Goal: Task Accomplishment & Management: Complete application form

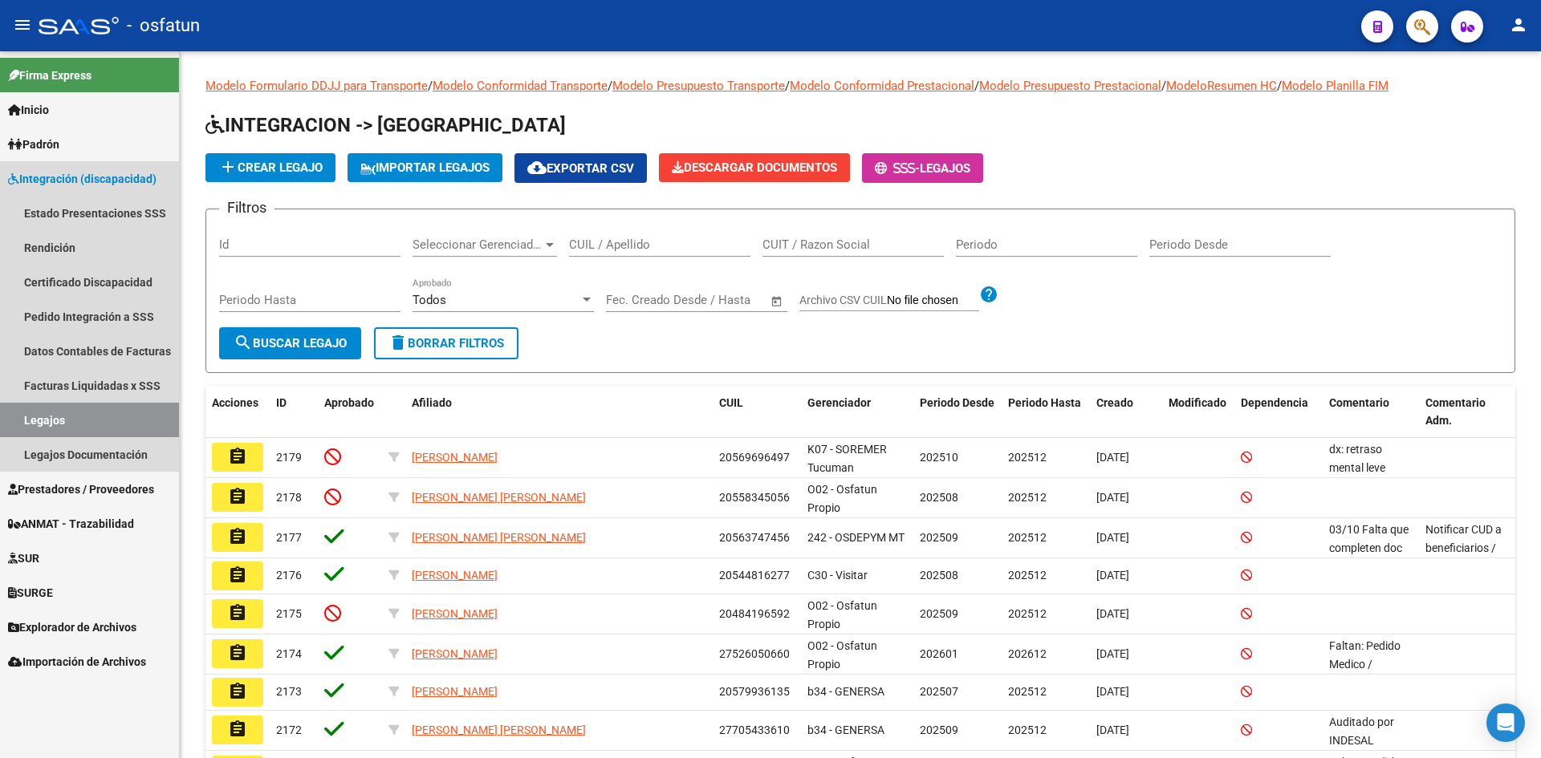
click at [116, 168] on link "Integración (discapacidad)" at bounding box center [89, 178] width 179 height 35
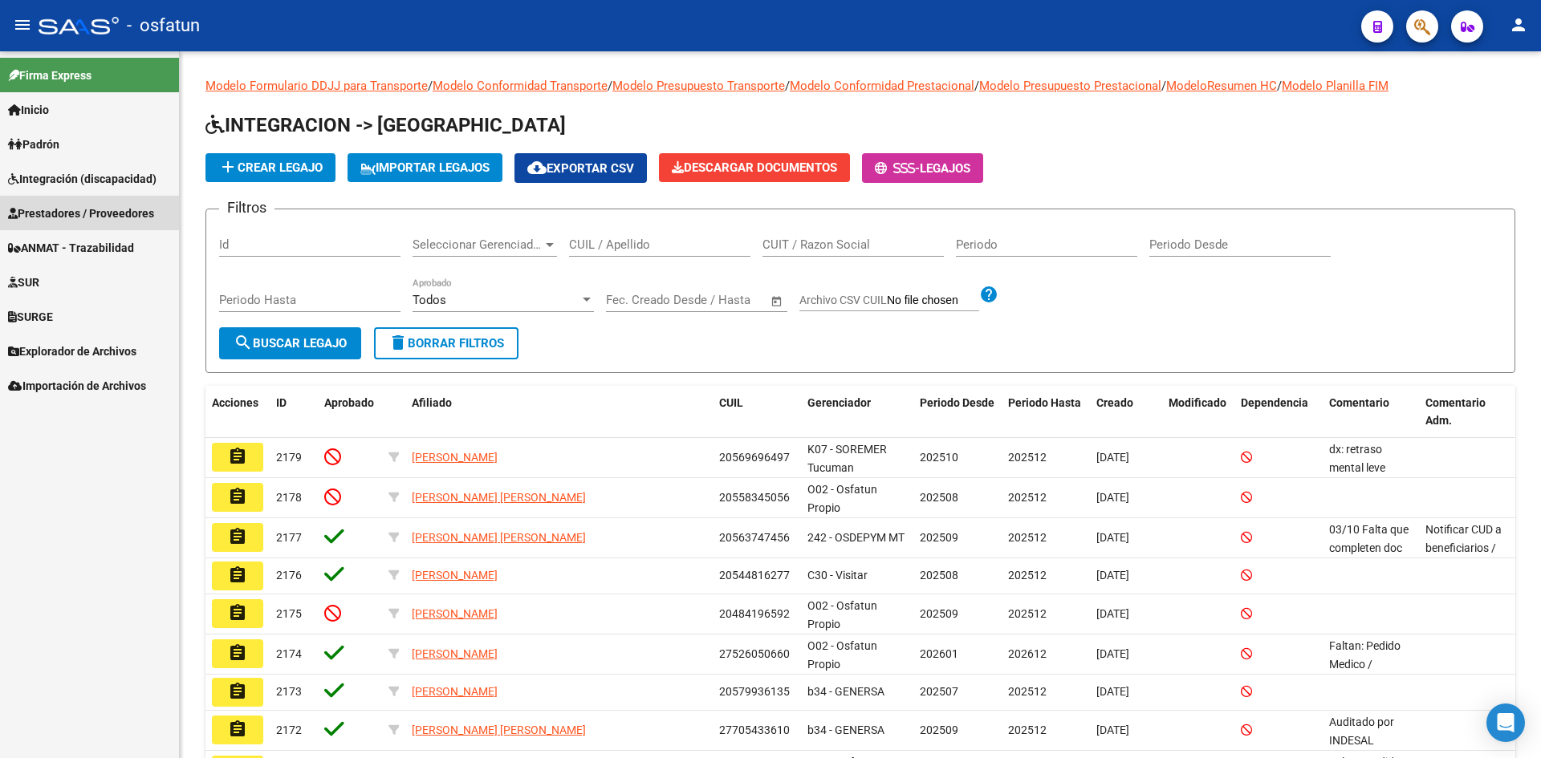
click at [79, 227] on link "Prestadores / Proveedores" at bounding box center [89, 213] width 179 height 35
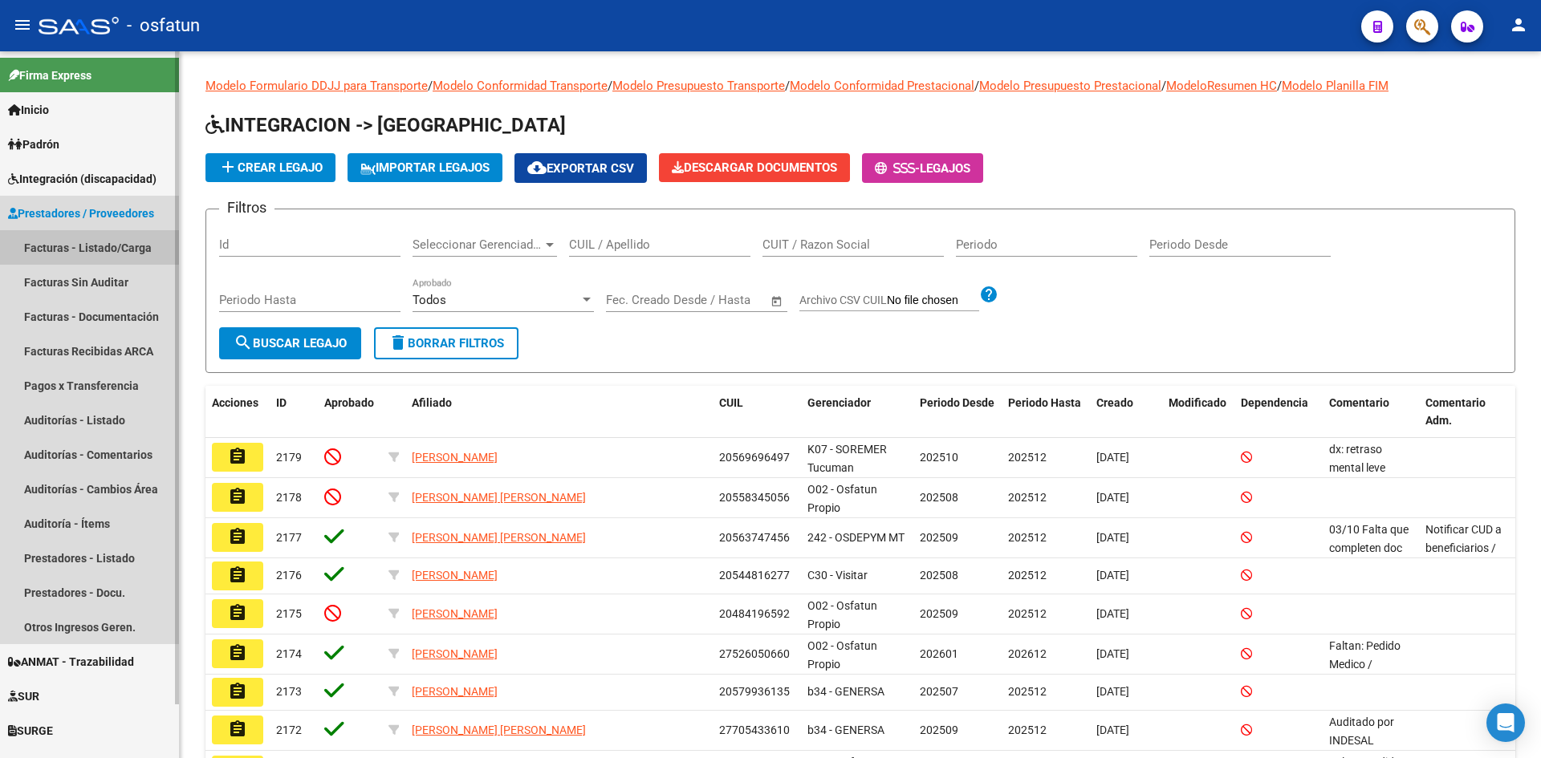
click at [81, 247] on link "Facturas - Listado/Carga" at bounding box center [89, 247] width 179 height 35
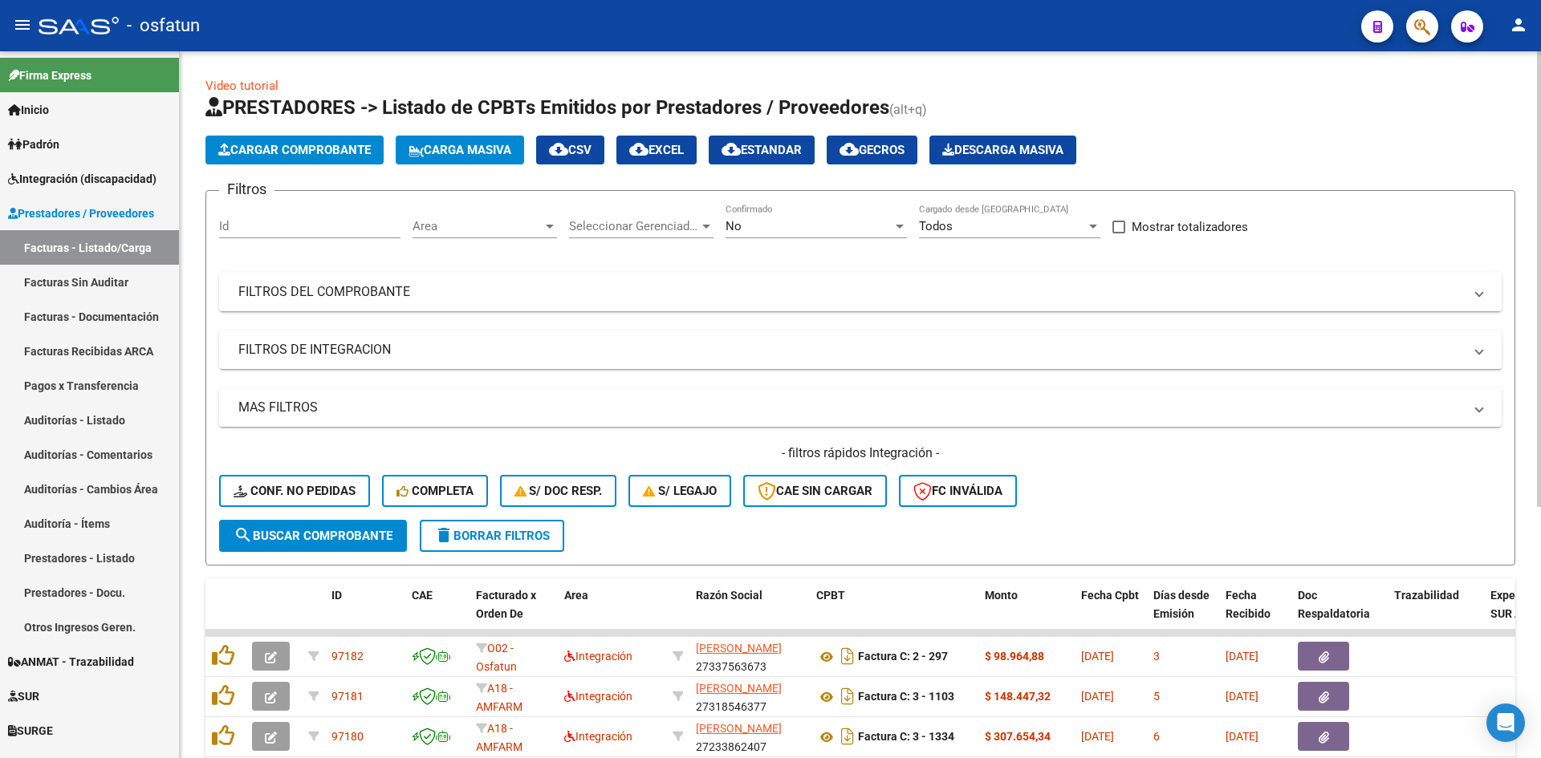
click at [526, 231] on span "Area" at bounding box center [477, 226] width 130 height 14
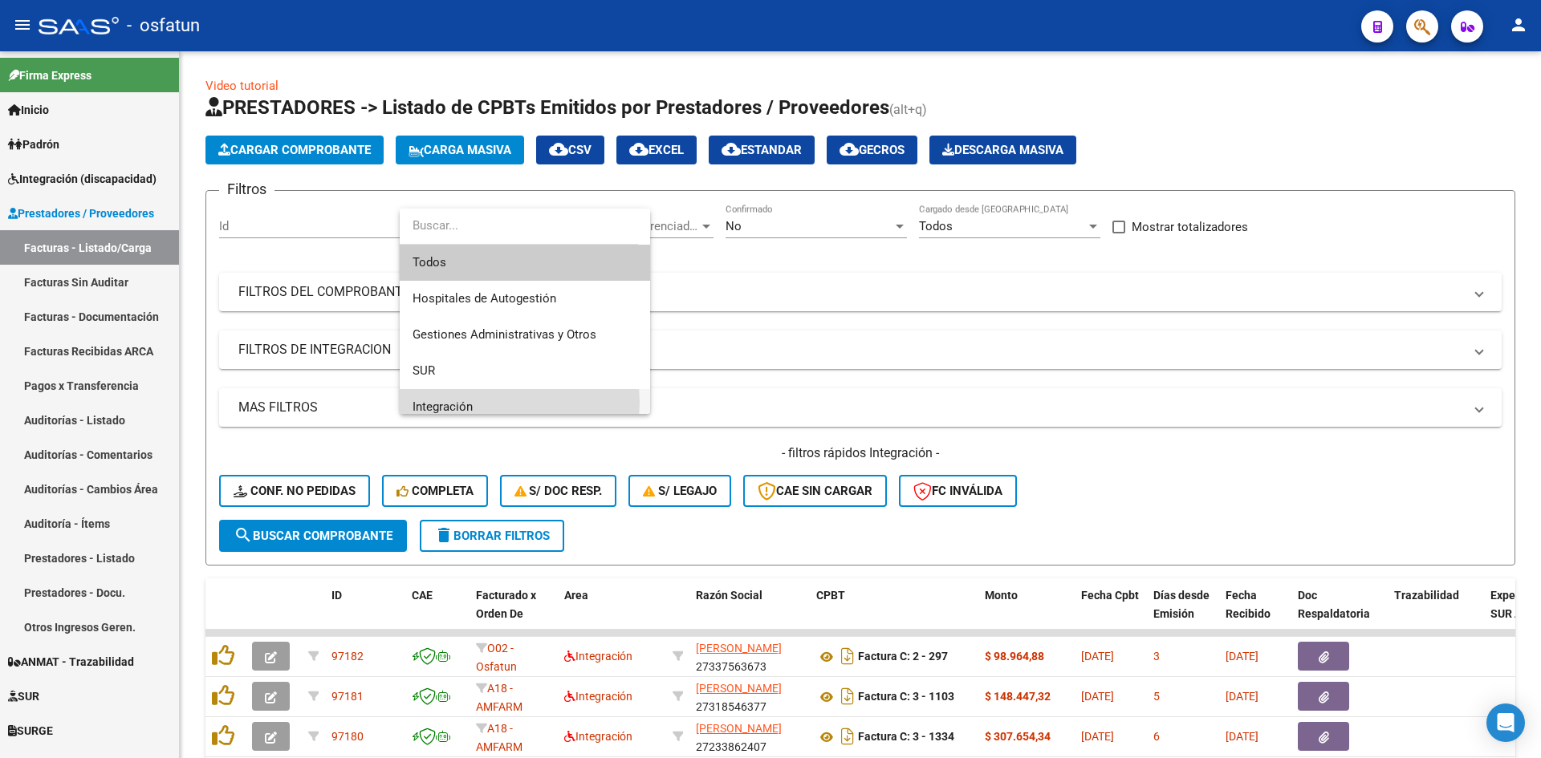
click at [506, 403] on span "Integración" at bounding box center [524, 407] width 225 height 36
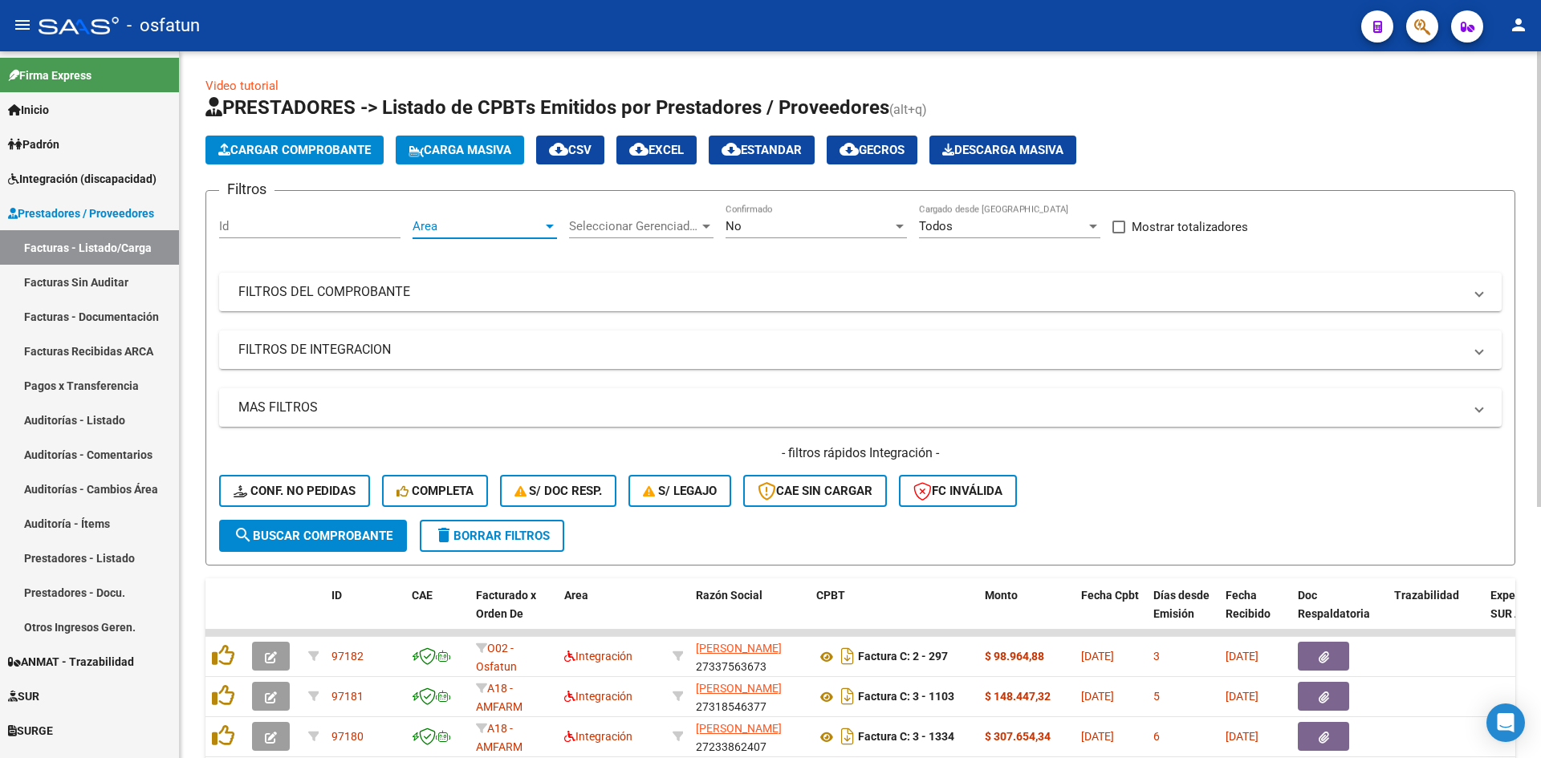
scroll to position [11, 0]
click at [380, 534] on span "search Buscar Comprobante" at bounding box center [313, 536] width 159 height 14
click at [1099, 457] on h4 "- filtros rápidos Integración -" at bounding box center [860, 454] width 1282 height 18
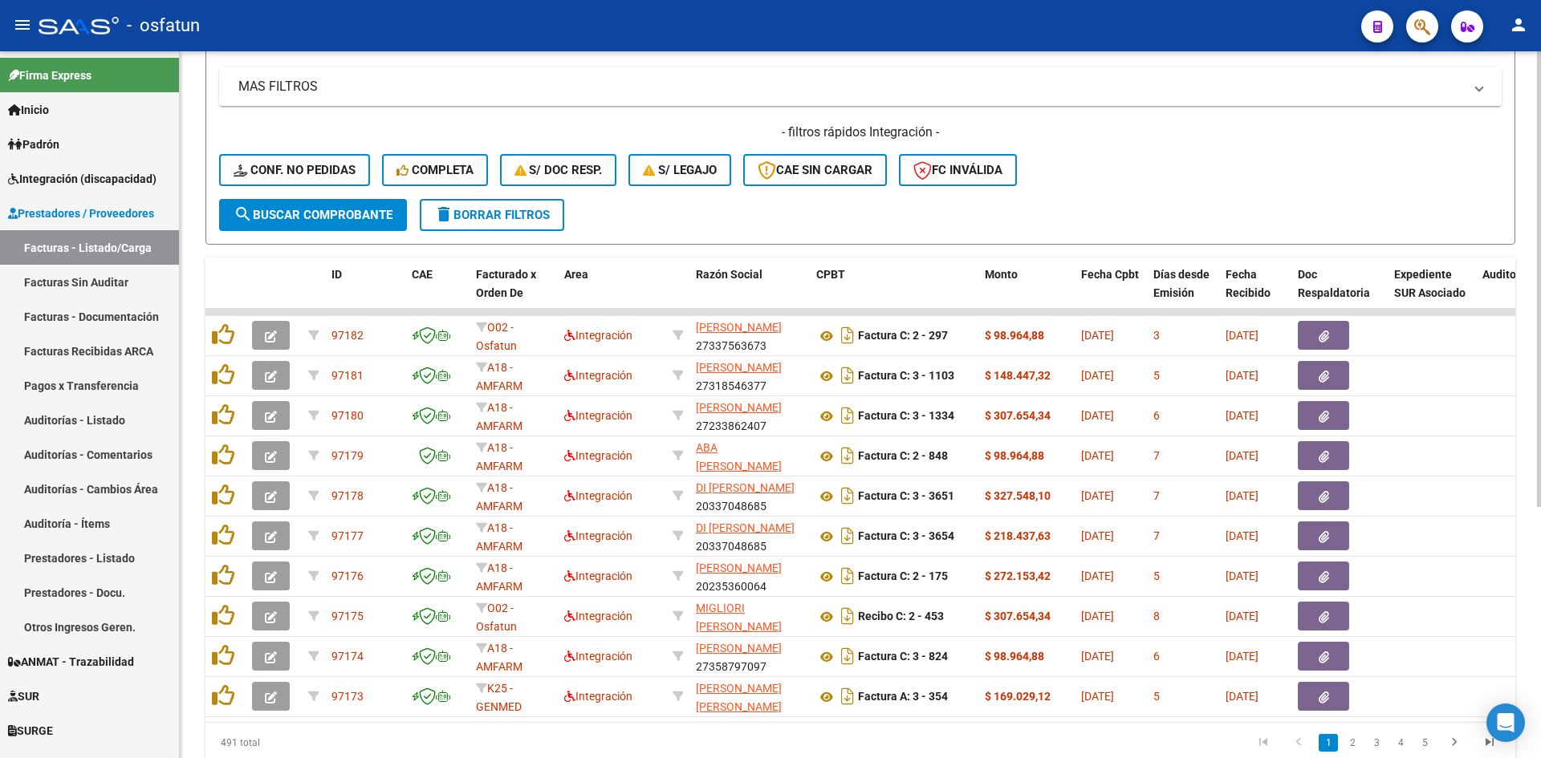
scroll to position [389, 0]
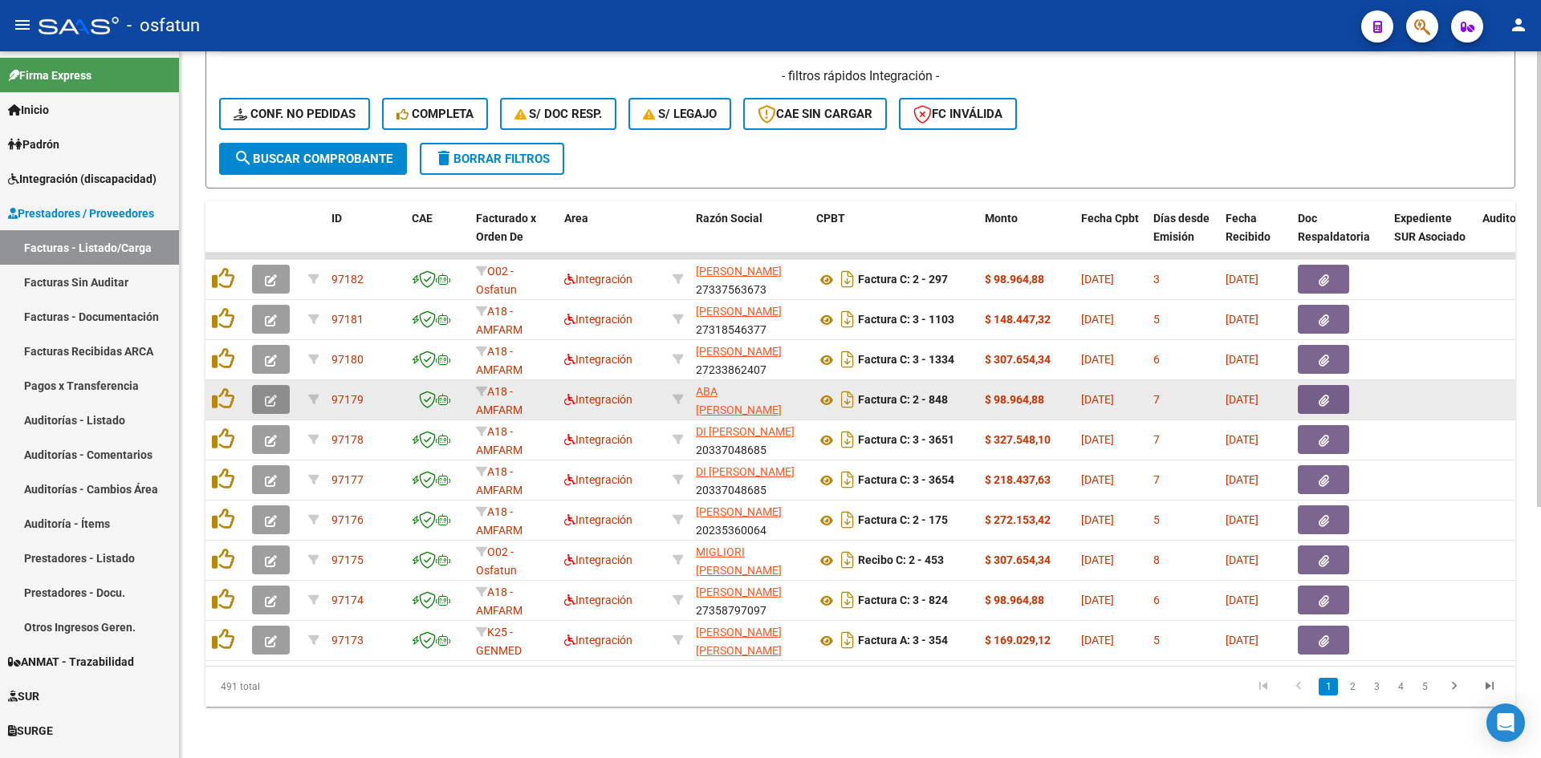
click at [271, 395] on icon "button" at bounding box center [271, 401] width 12 height 12
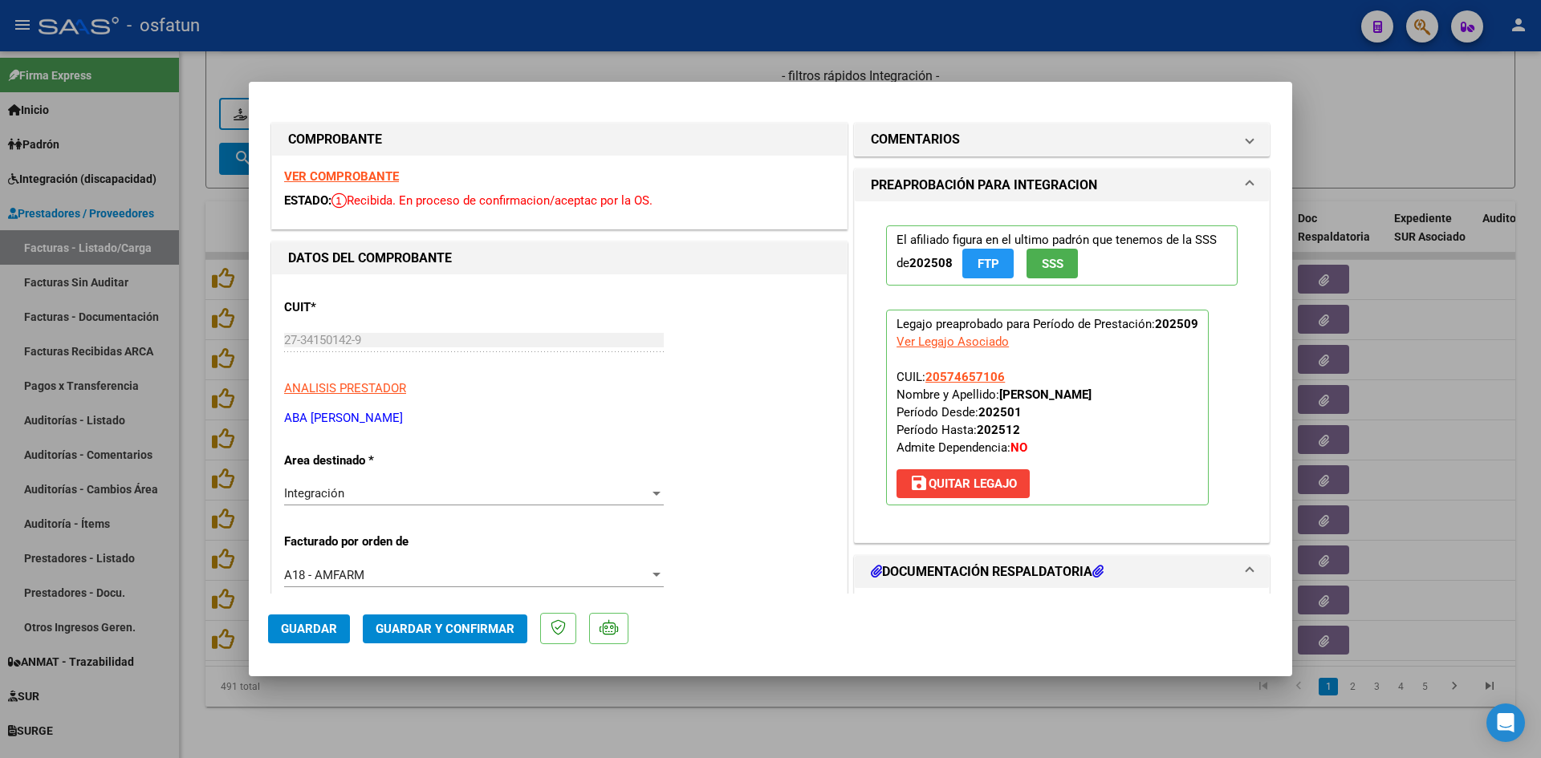
click at [332, 177] on strong "VER COMPROBANTE" at bounding box center [341, 176] width 115 height 14
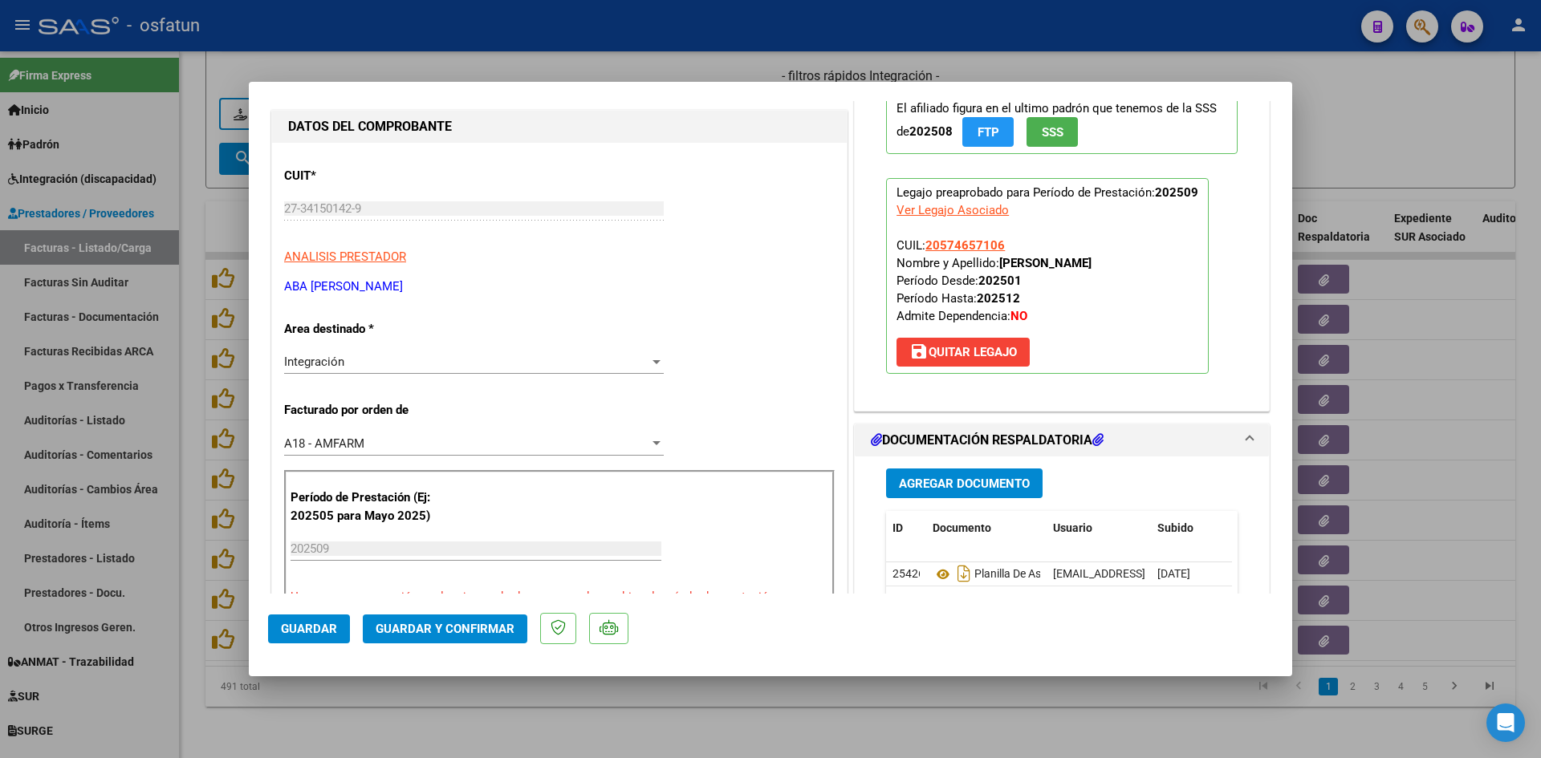
scroll to position [160, 0]
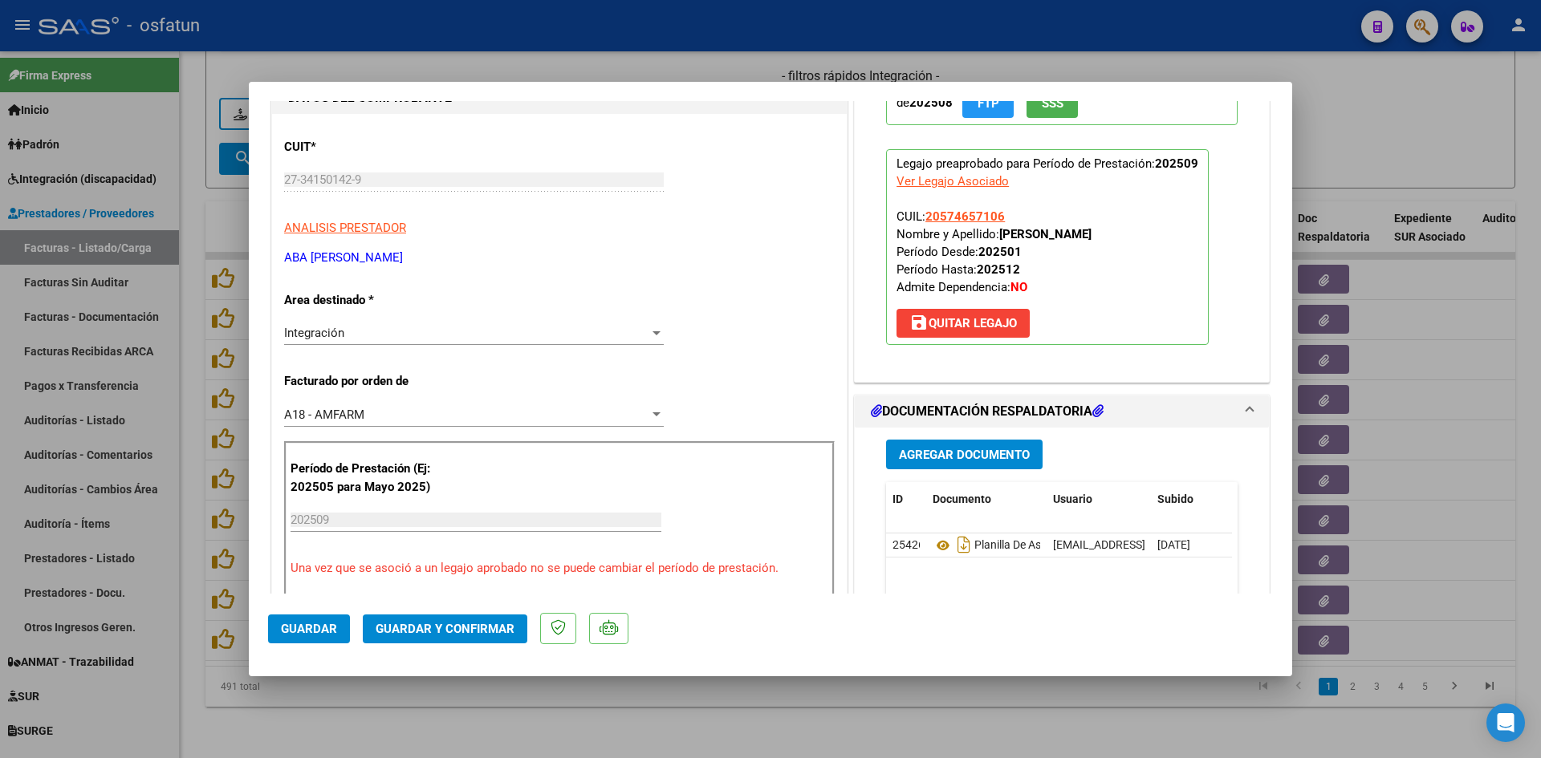
click at [474, 633] on span "Guardar y Confirmar" at bounding box center [445, 629] width 139 height 14
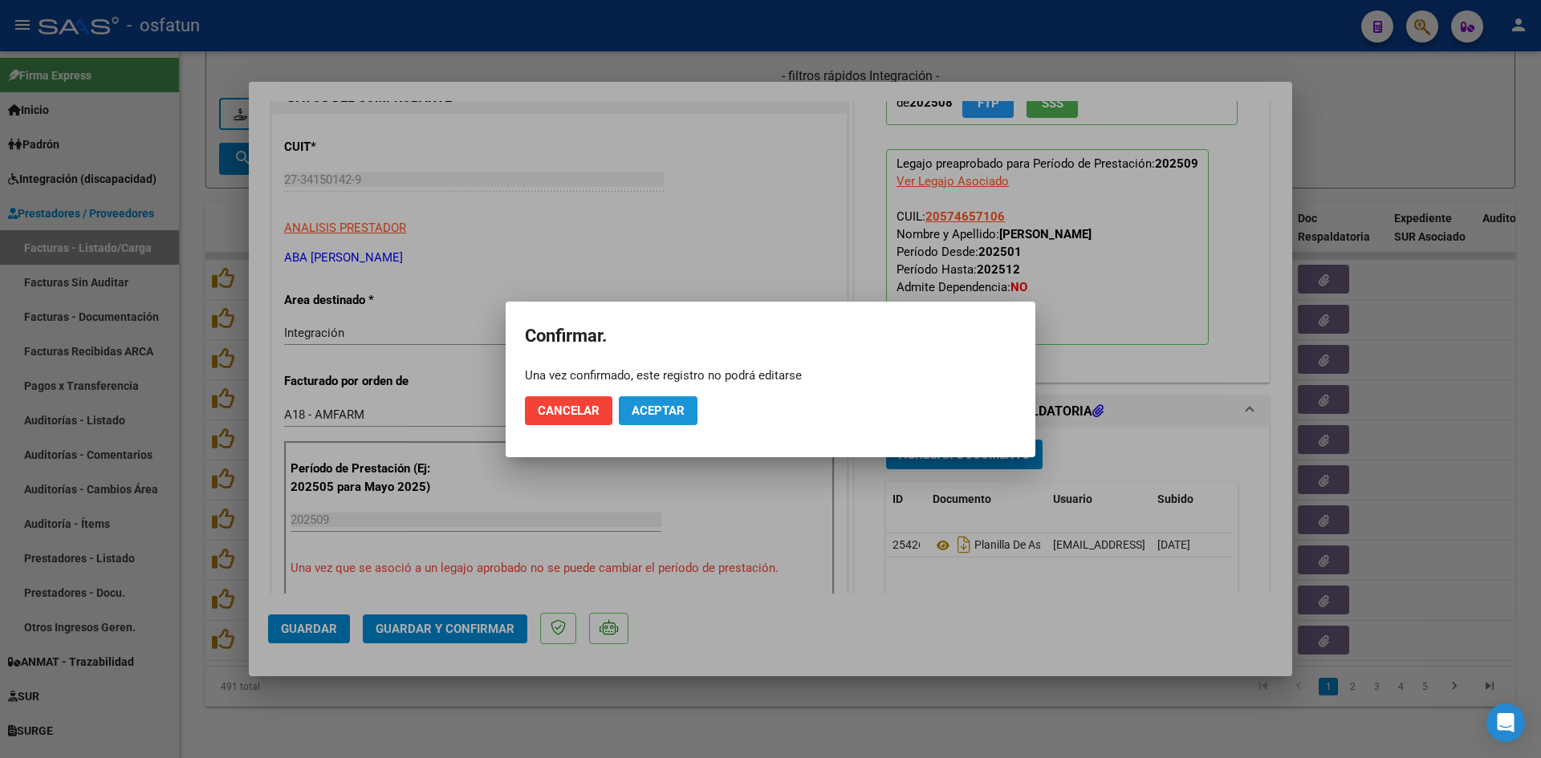
click at [665, 400] on button "Aceptar" at bounding box center [658, 410] width 79 height 29
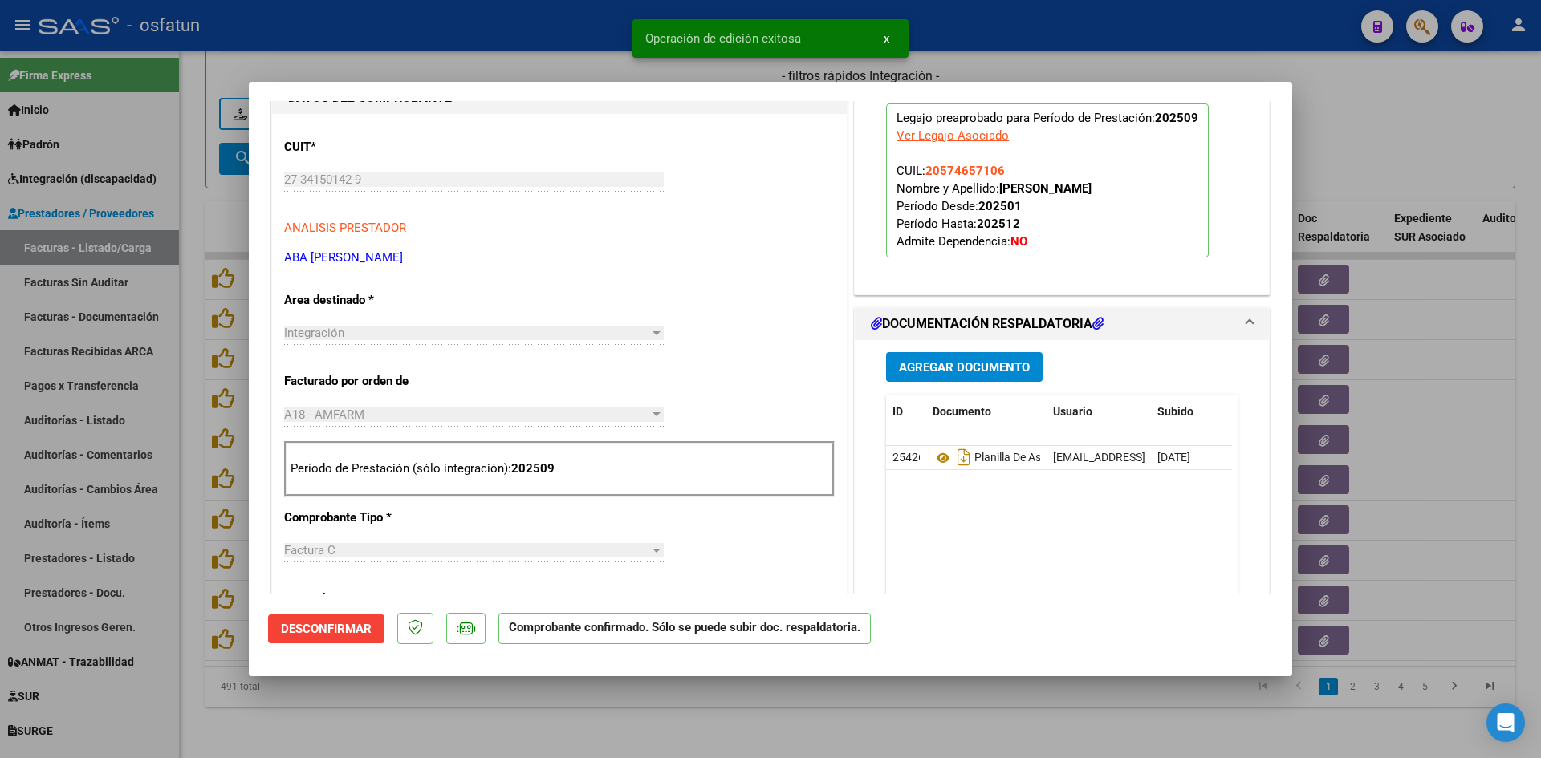
click at [545, 80] on div at bounding box center [770, 379] width 1541 height 758
type input "$ 0,00"
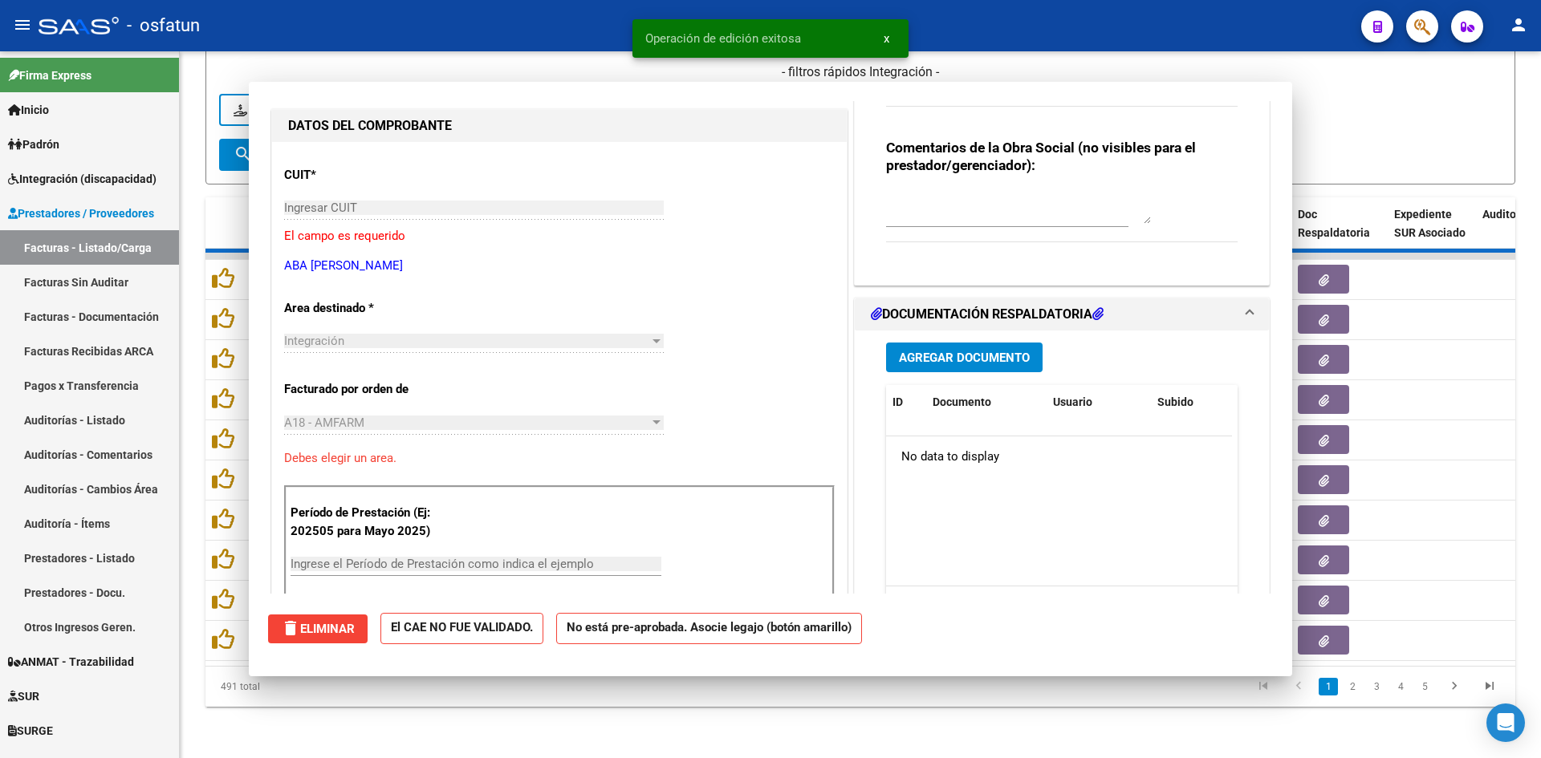
scroll to position [189, 0]
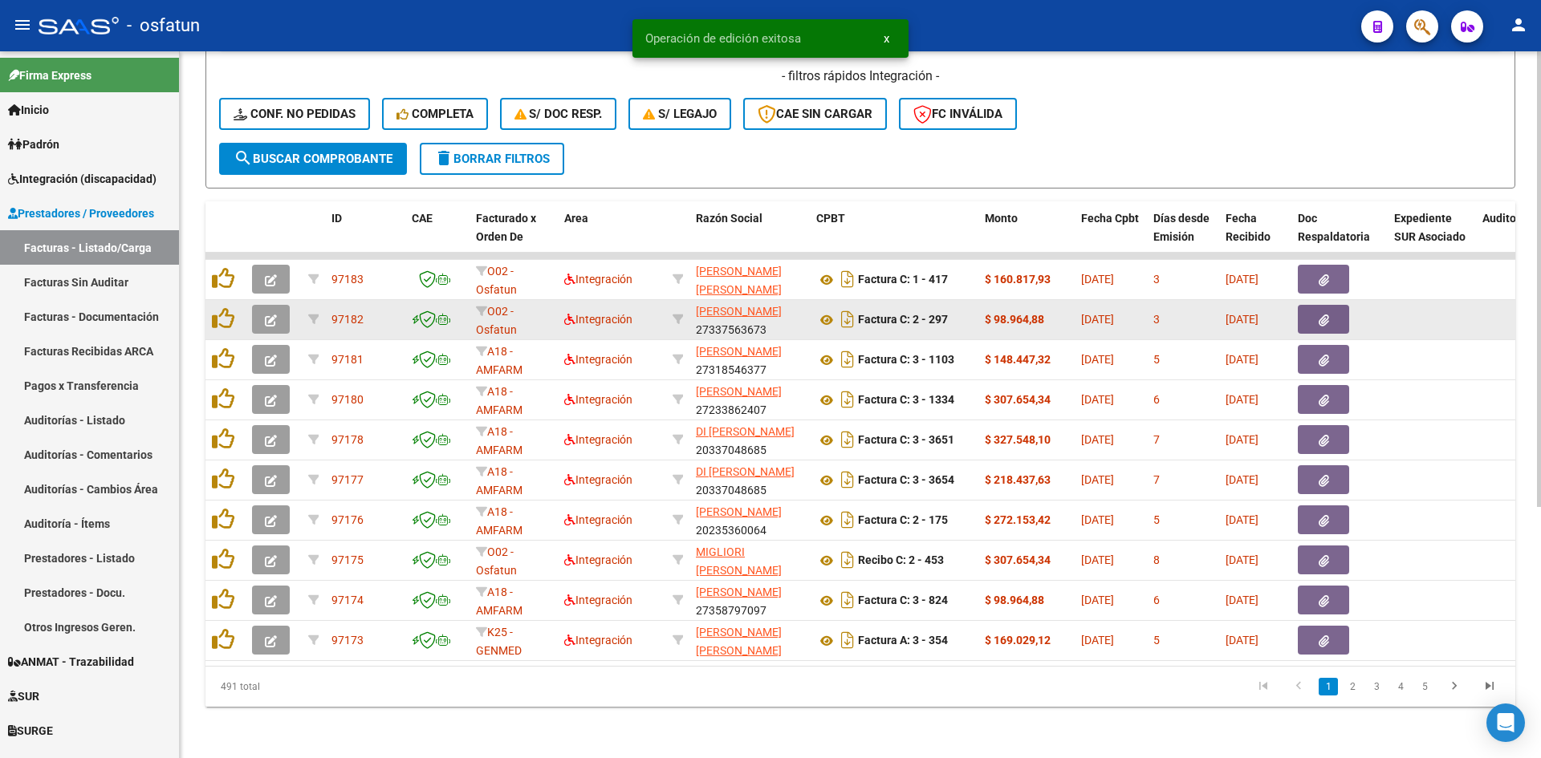
click at [266, 315] on icon "button" at bounding box center [271, 321] width 12 height 12
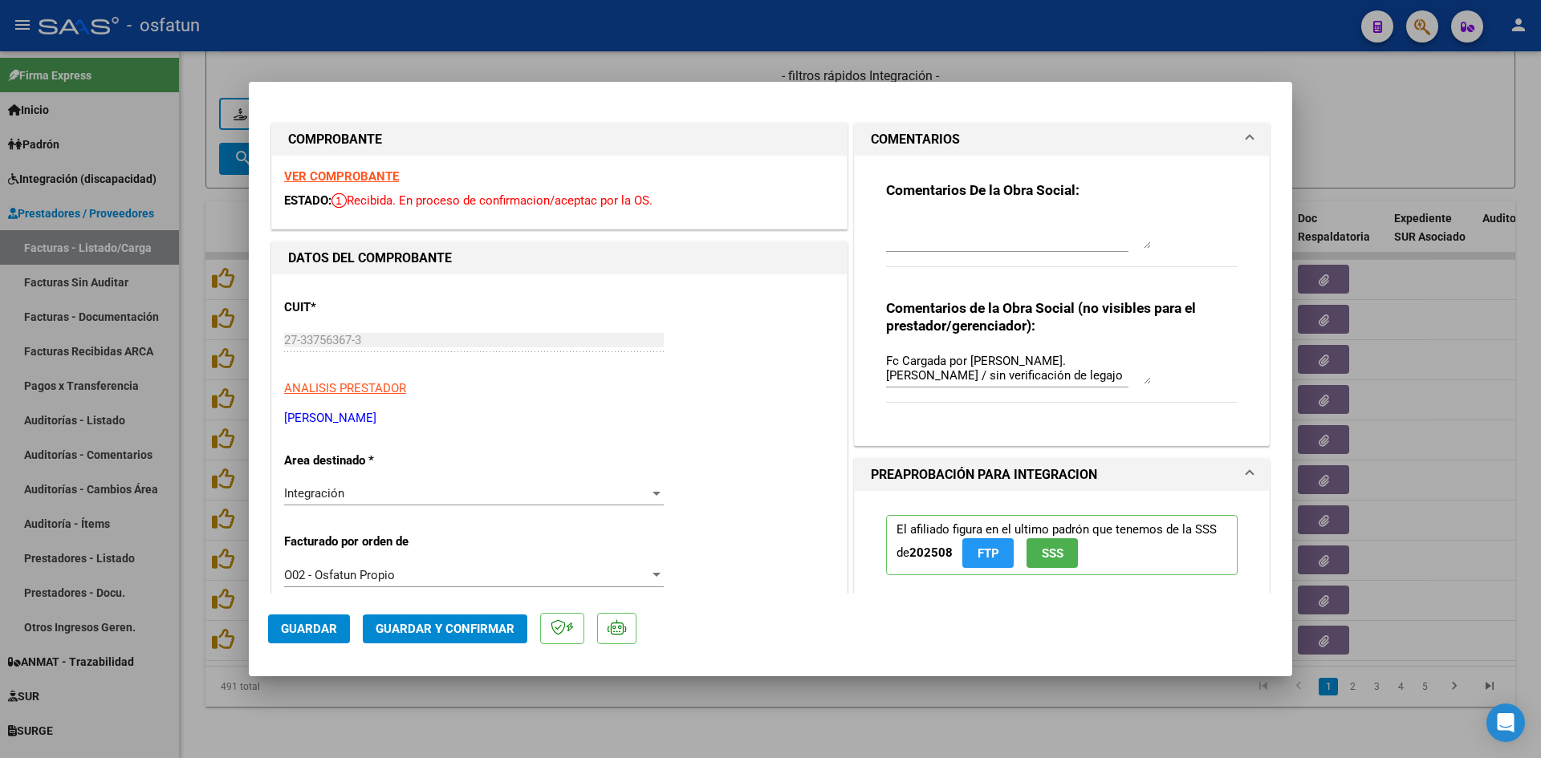
click at [1246, 132] on span at bounding box center [1249, 139] width 6 height 19
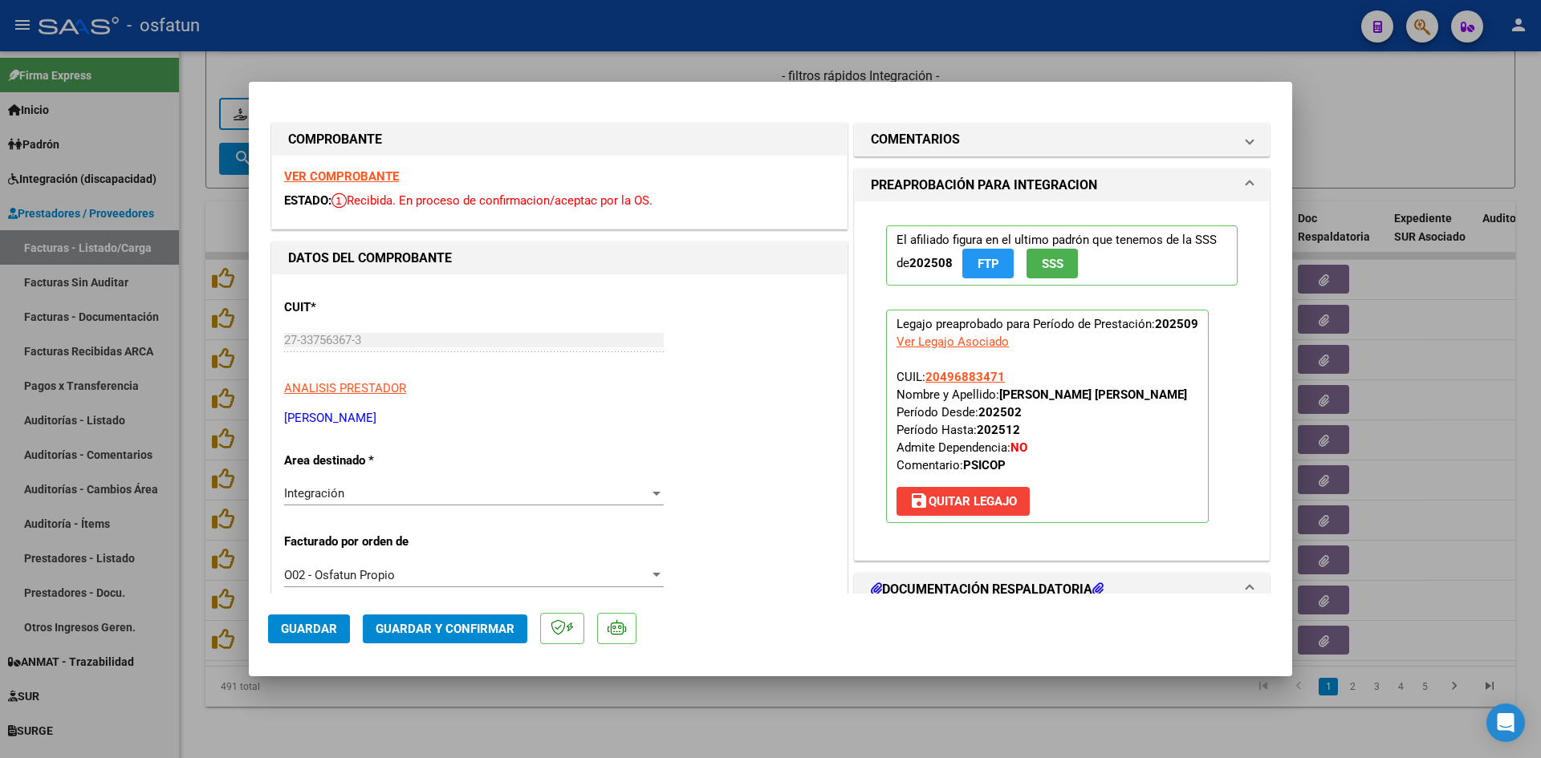
click at [375, 175] on strong "VER COMPROBANTE" at bounding box center [341, 176] width 115 height 14
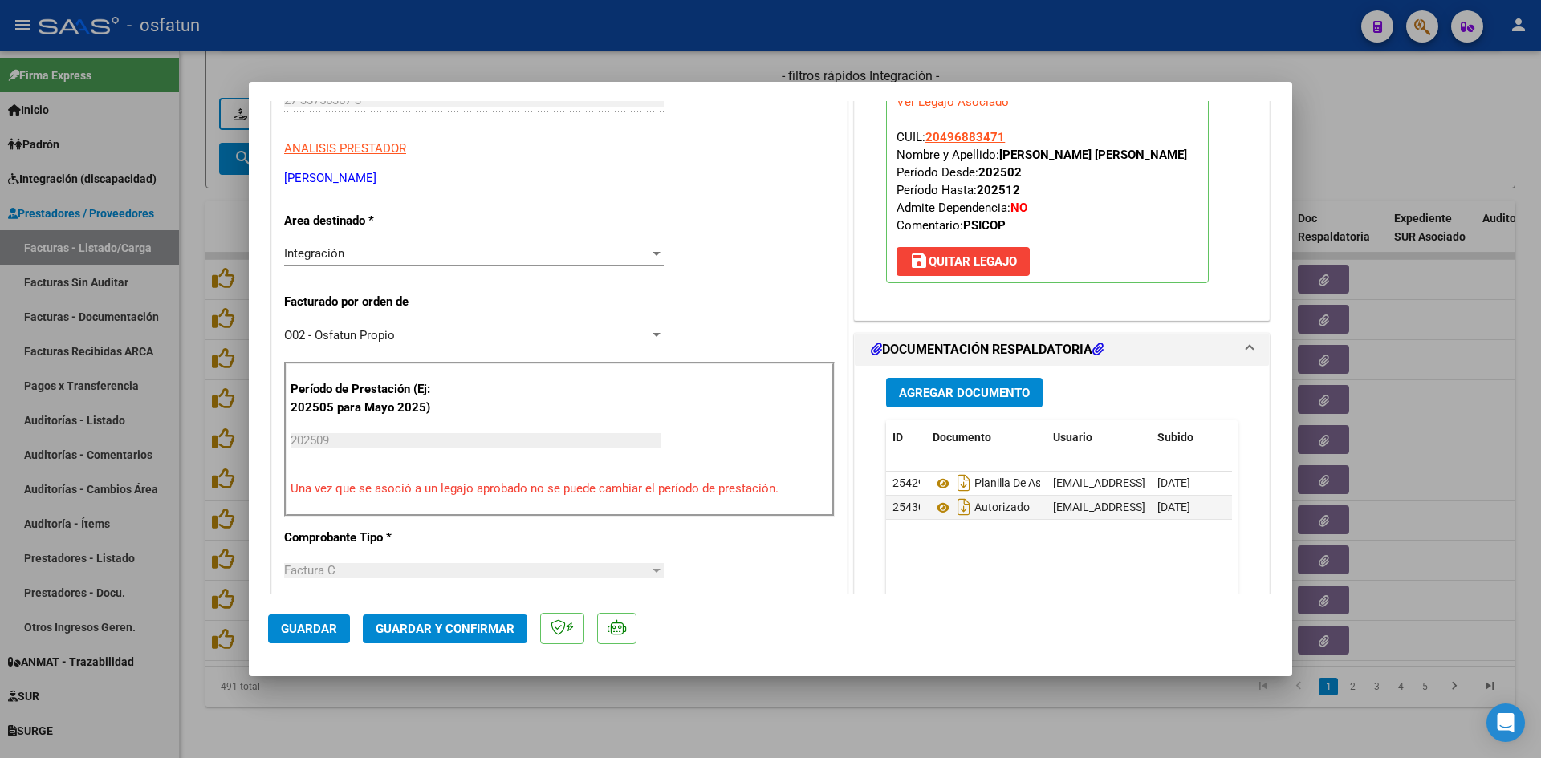
scroll to position [241, 0]
click at [489, 632] on span "Guardar y Confirmar" at bounding box center [445, 629] width 139 height 14
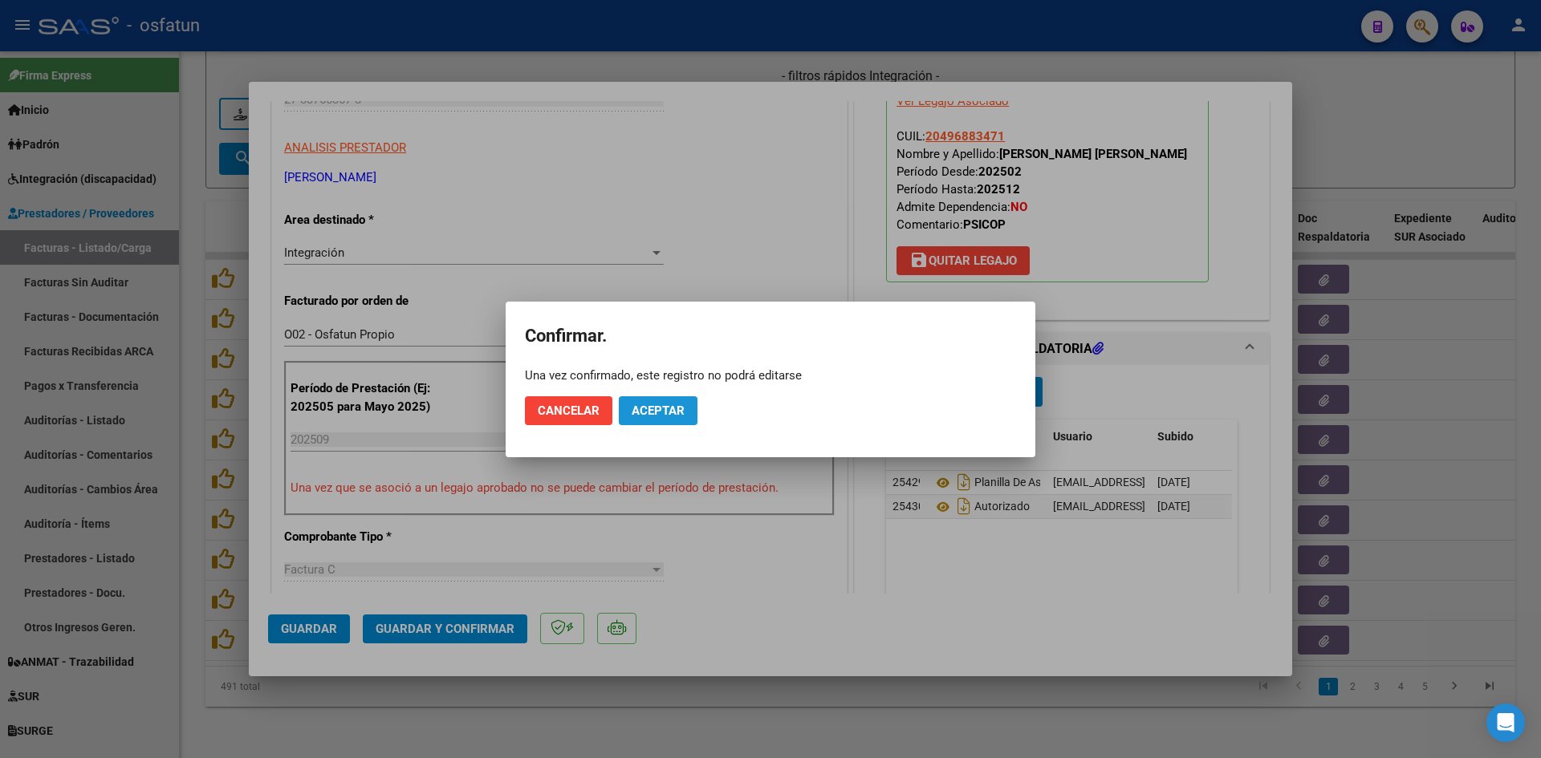
click at [654, 420] on button "Aceptar" at bounding box center [658, 410] width 79 height 29
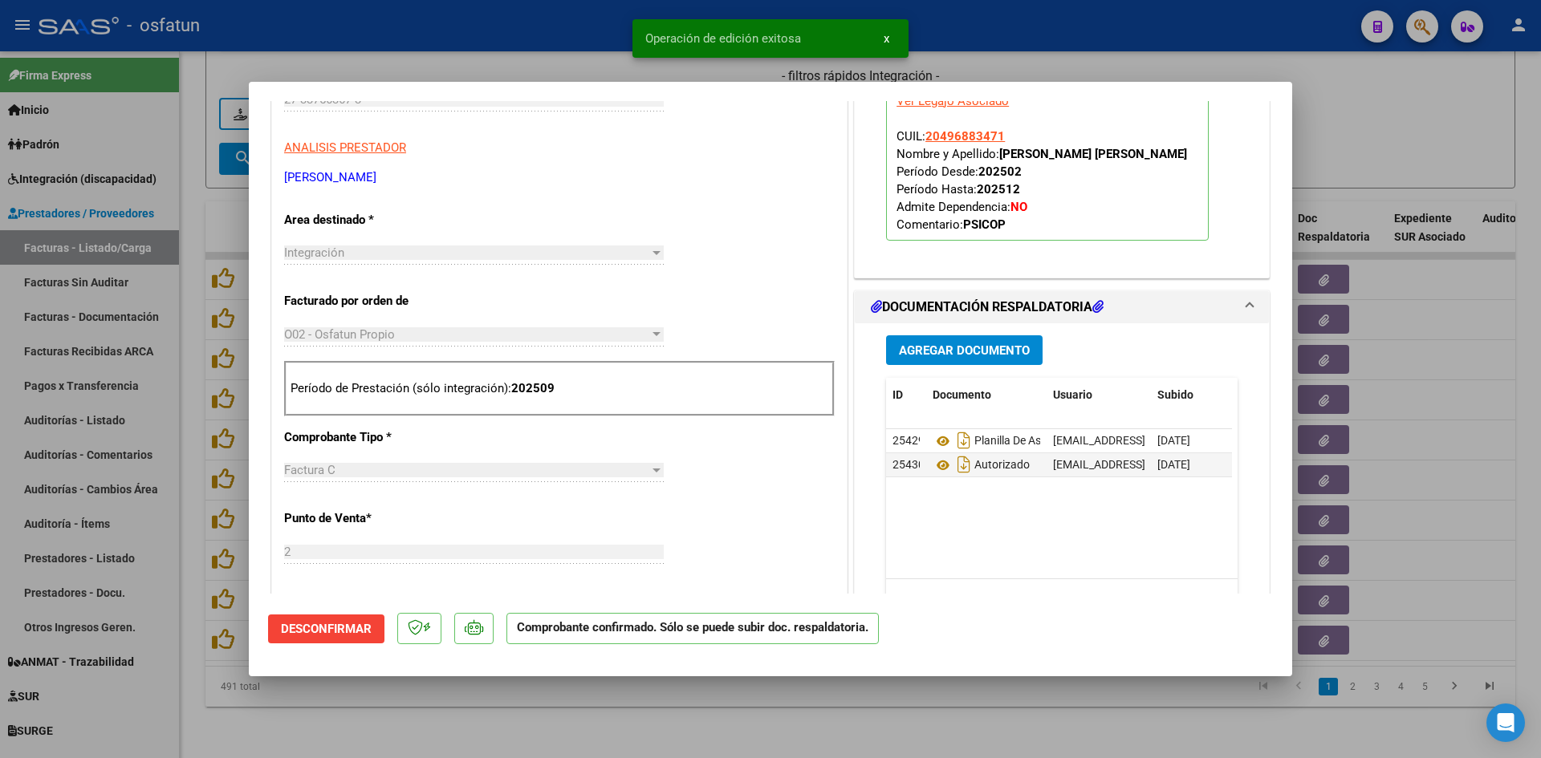
click at [594, 55] on div at bounding box center [770, 379] width 1541 height 758
type input "$ 0,00"
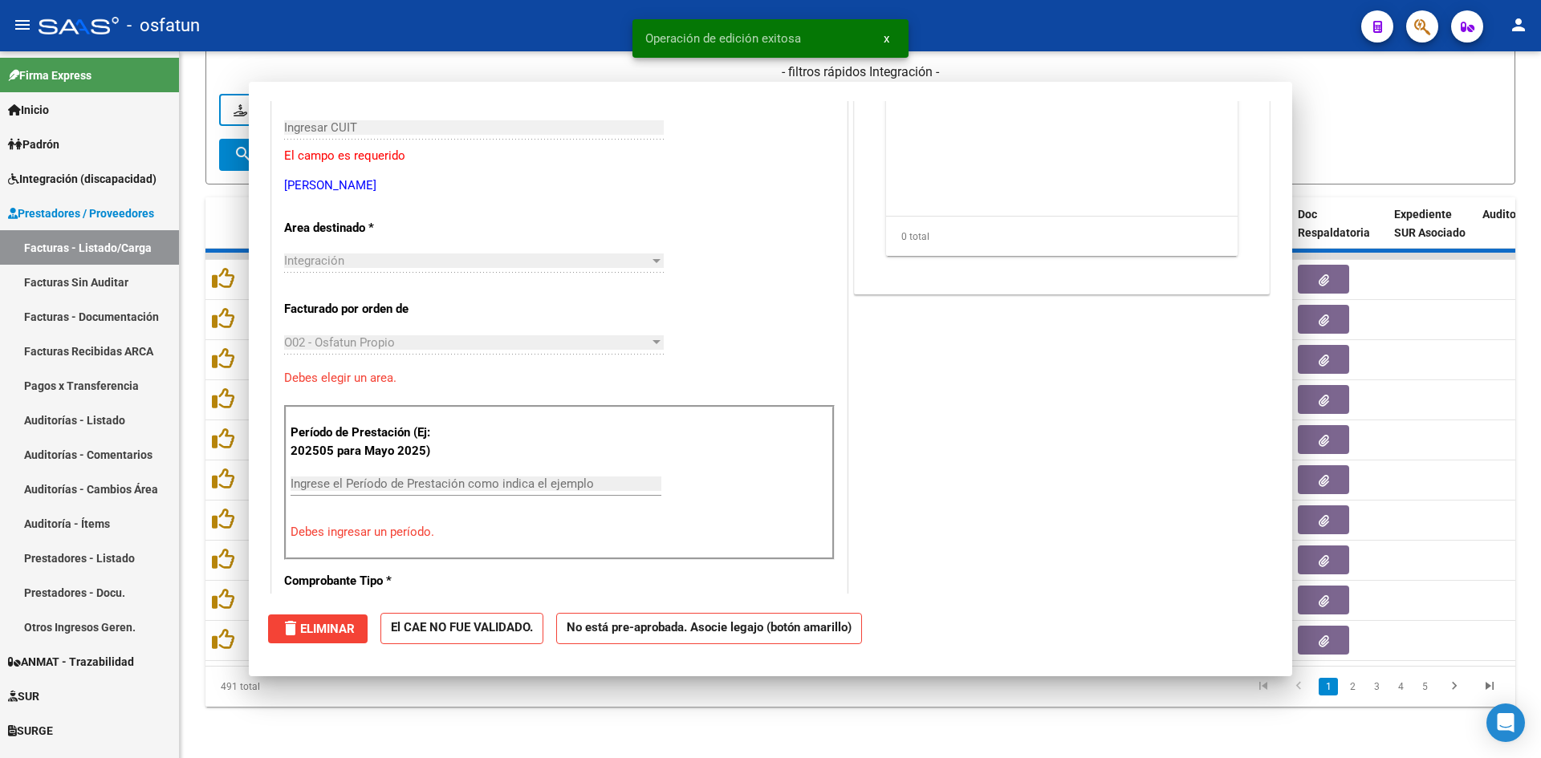
scroll to position [0, 0]
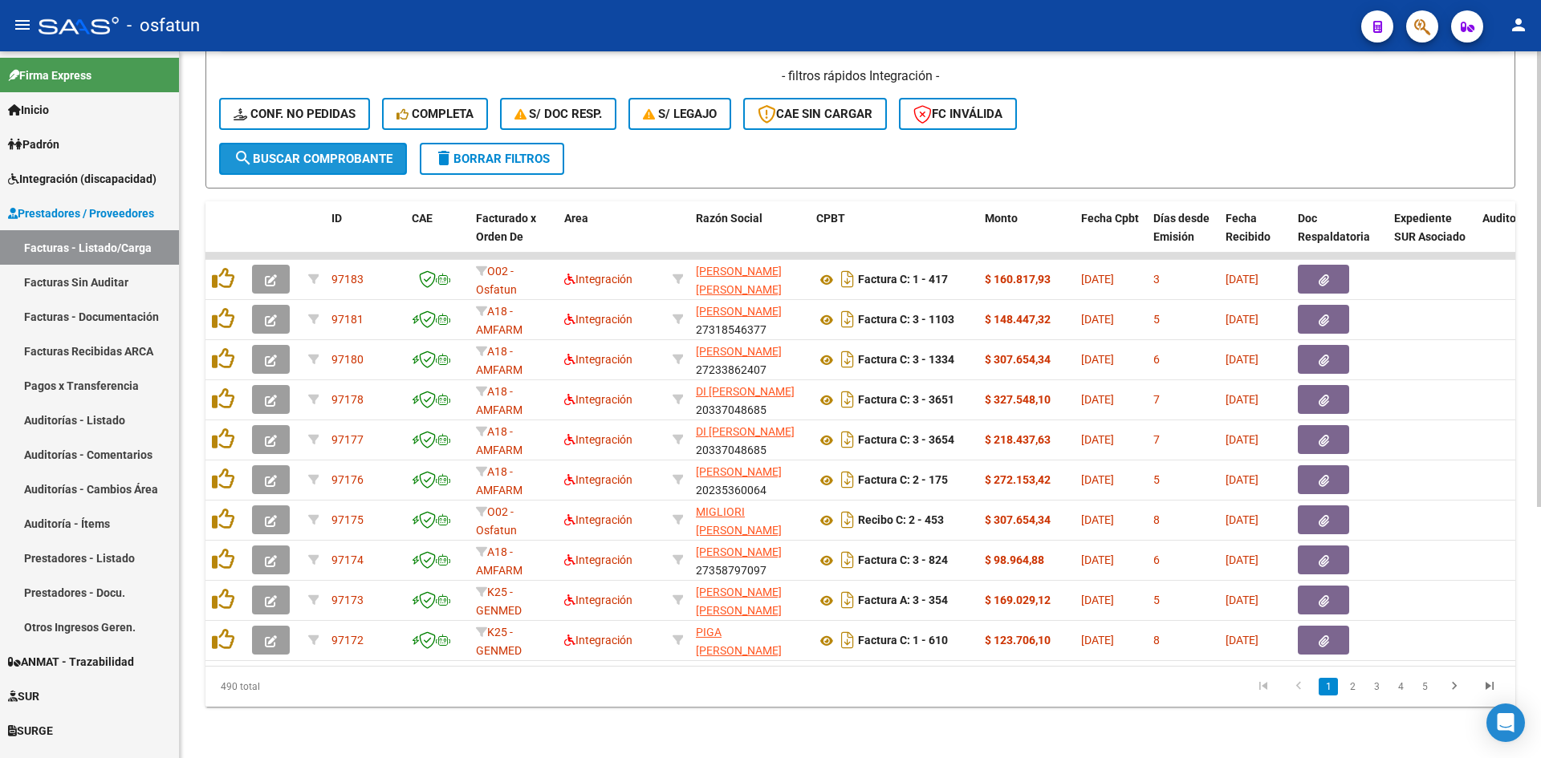
click at [325, 152] on span "search Buscar Comprobante" at bounding box center [313, 159] width 159 height 14
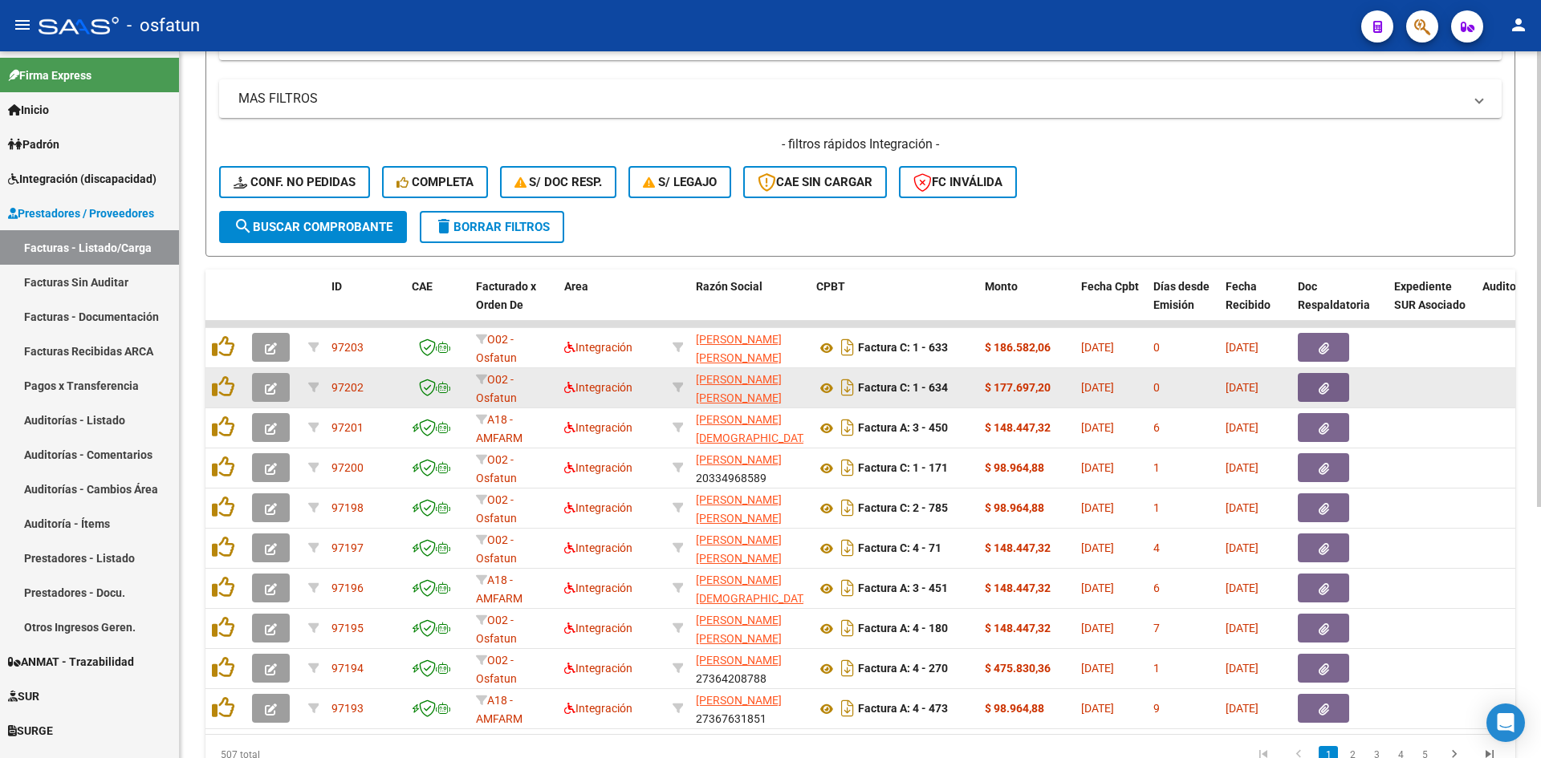
scroll to position [389, 0]
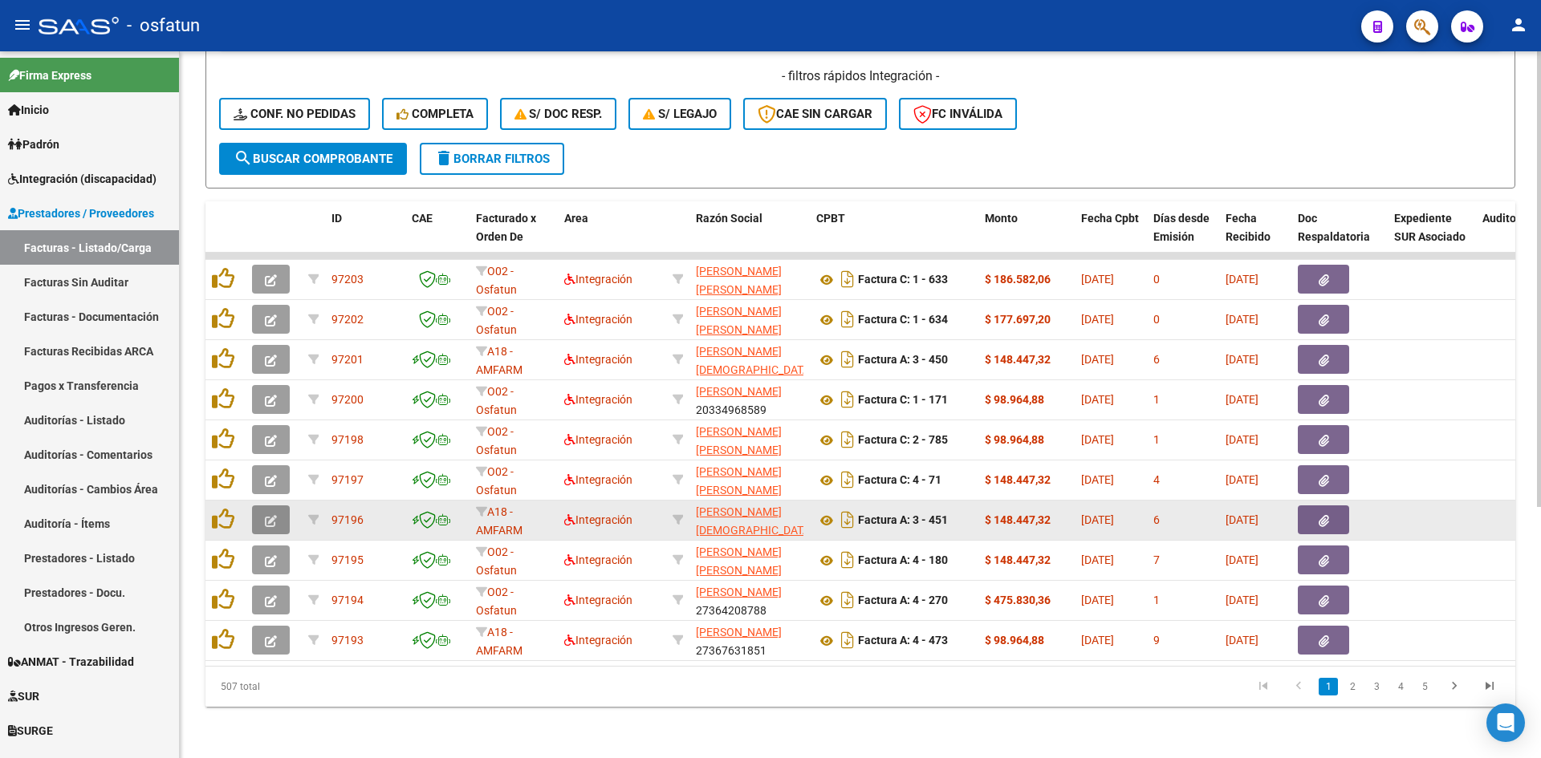
click at [273, 515] on icon "button" at bounding box center [271, 521] width 12 height 12
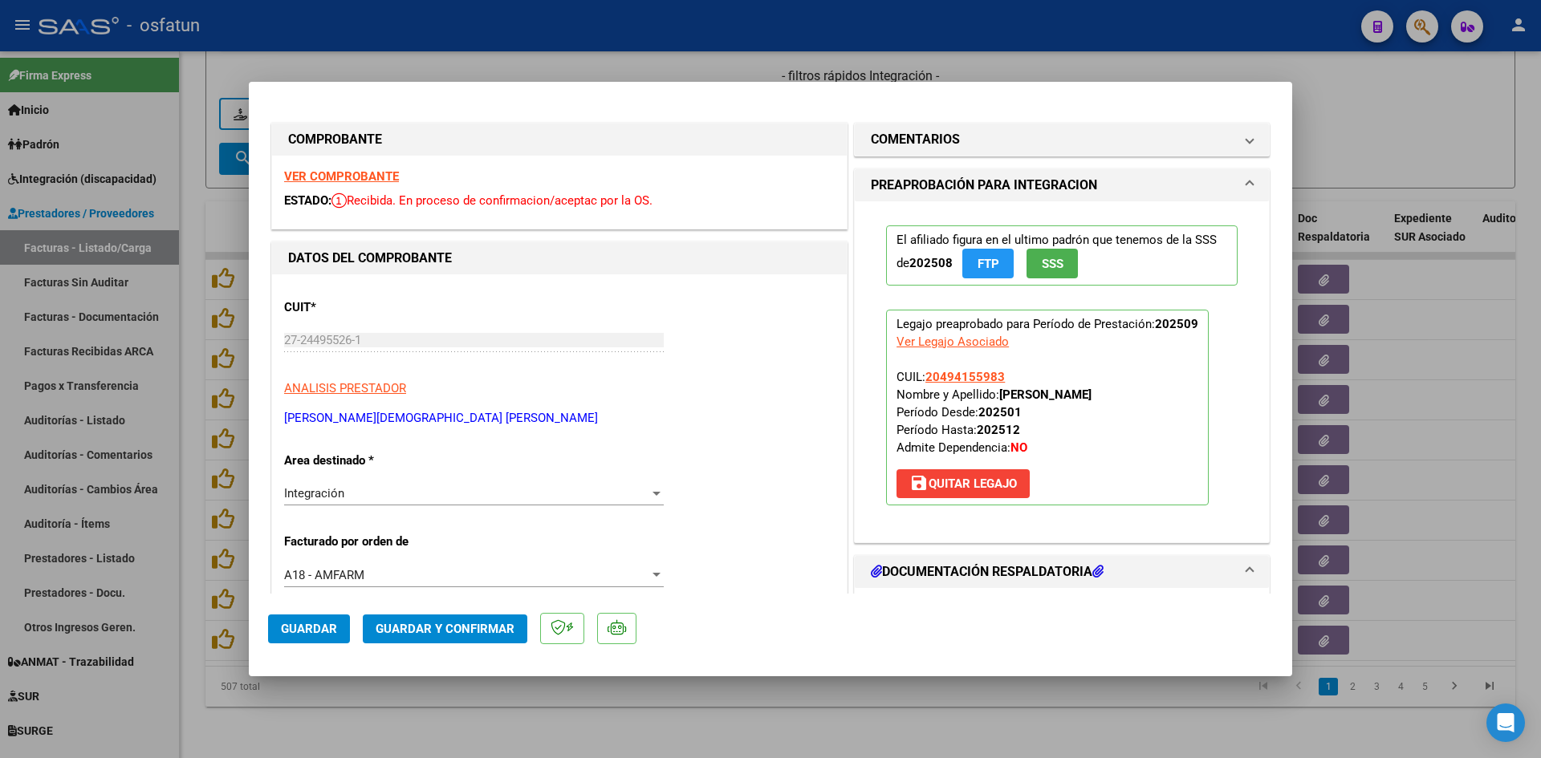
drag, startPoint x: 373, startPoint y: 164, endPoint x: 374, endPoint y: 173, distance: 8.1
click at [373, 164] on div "VER COMPROBANTE ESTADO: Recibida. En proceso de confirmacion/aceptac por la OS." at bounding box center [559, 192] width 575 height 73
click at [380, 181] on strong "VER COMPROBANTE" at bounding box center [341, 176] width 115 height 14
click at [332, 52] on div at bounding box center [770, 379] width 1541 height 758
type input "$ 0,00"
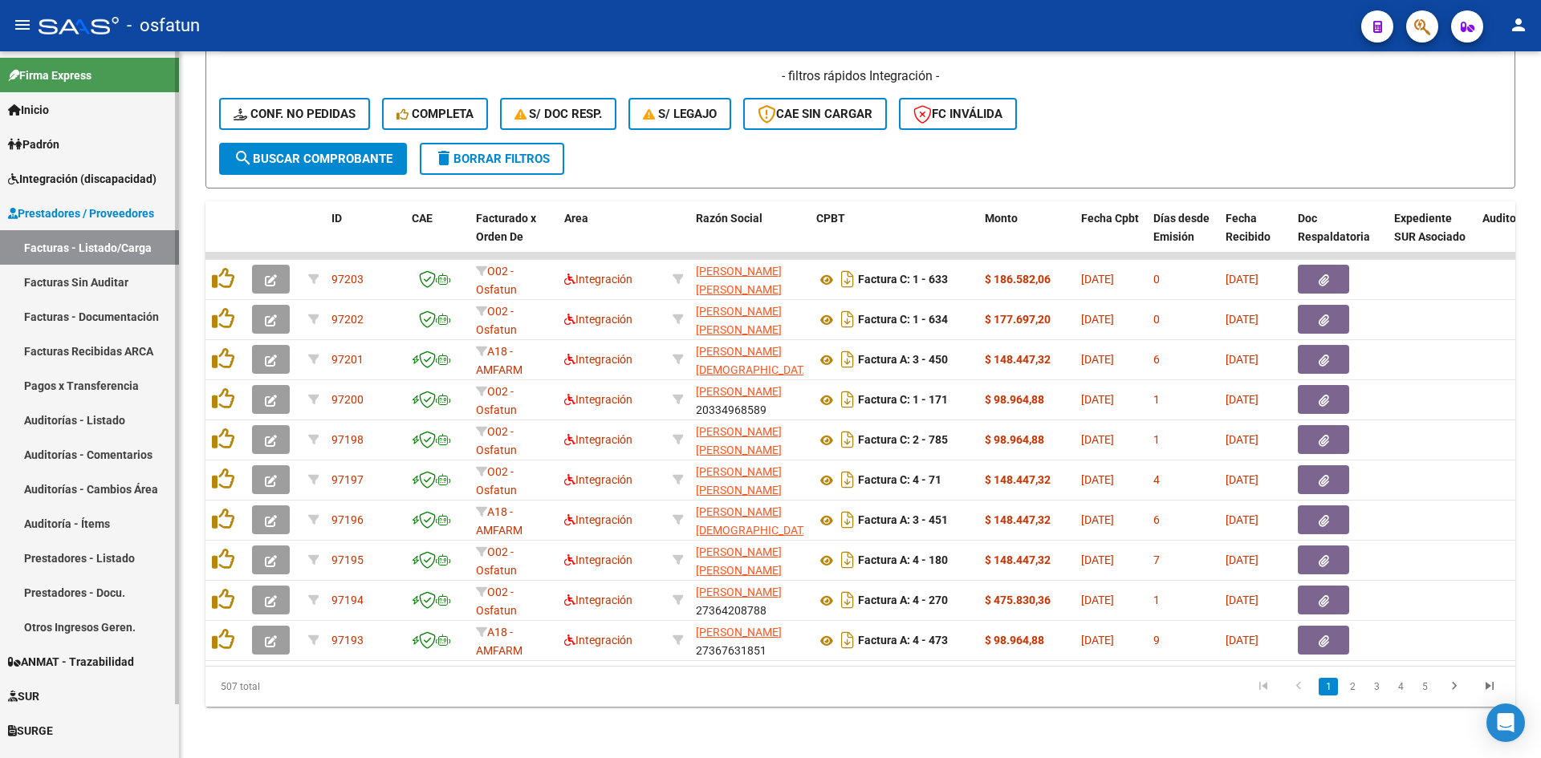
click at [71, 144] on link "Padrón" at bounding box center [89, 144] width 179 height 35
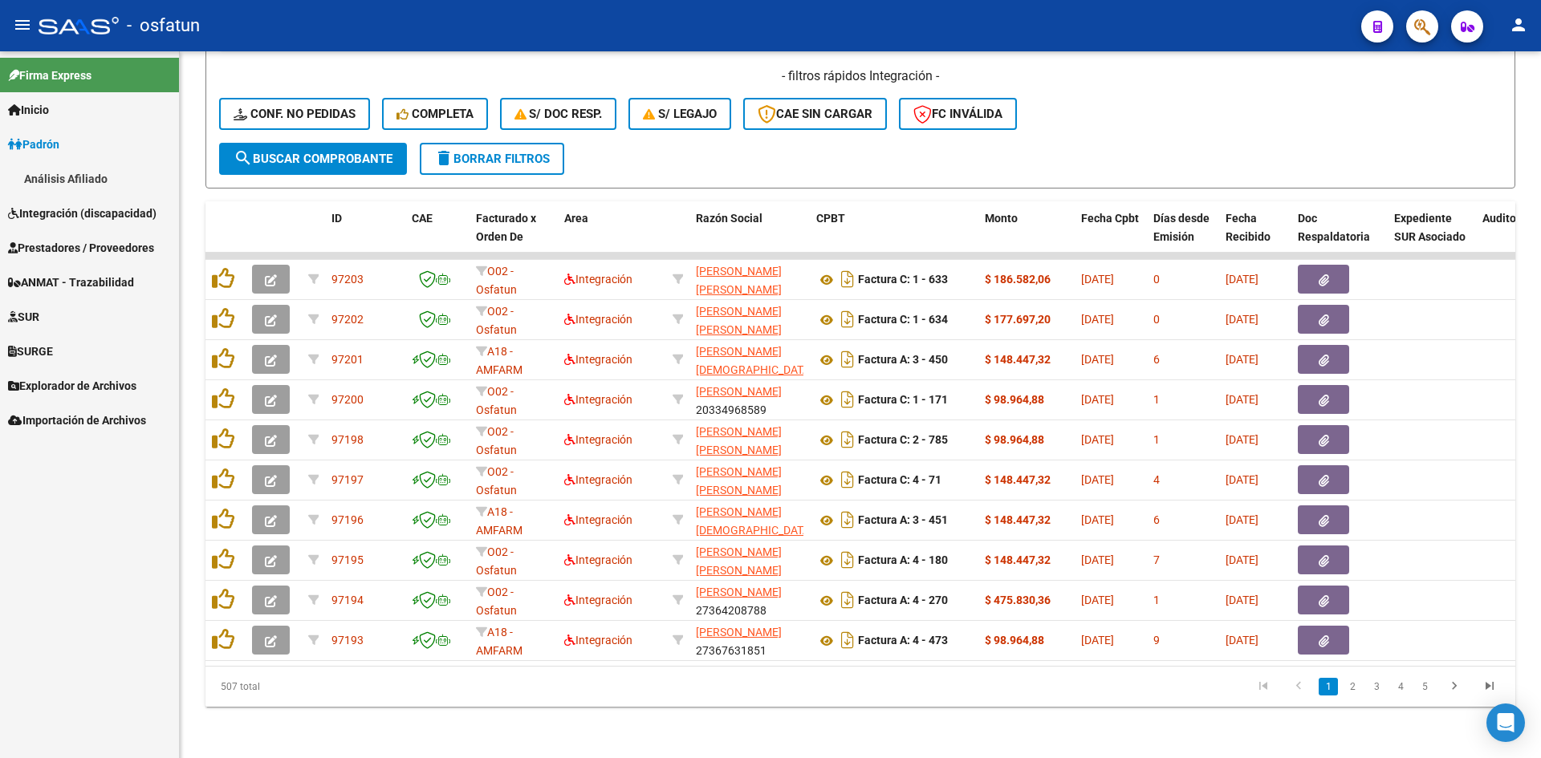
click at [67, 144] on link "Padrón" at bounding box center [89, 144] width 179 height 35
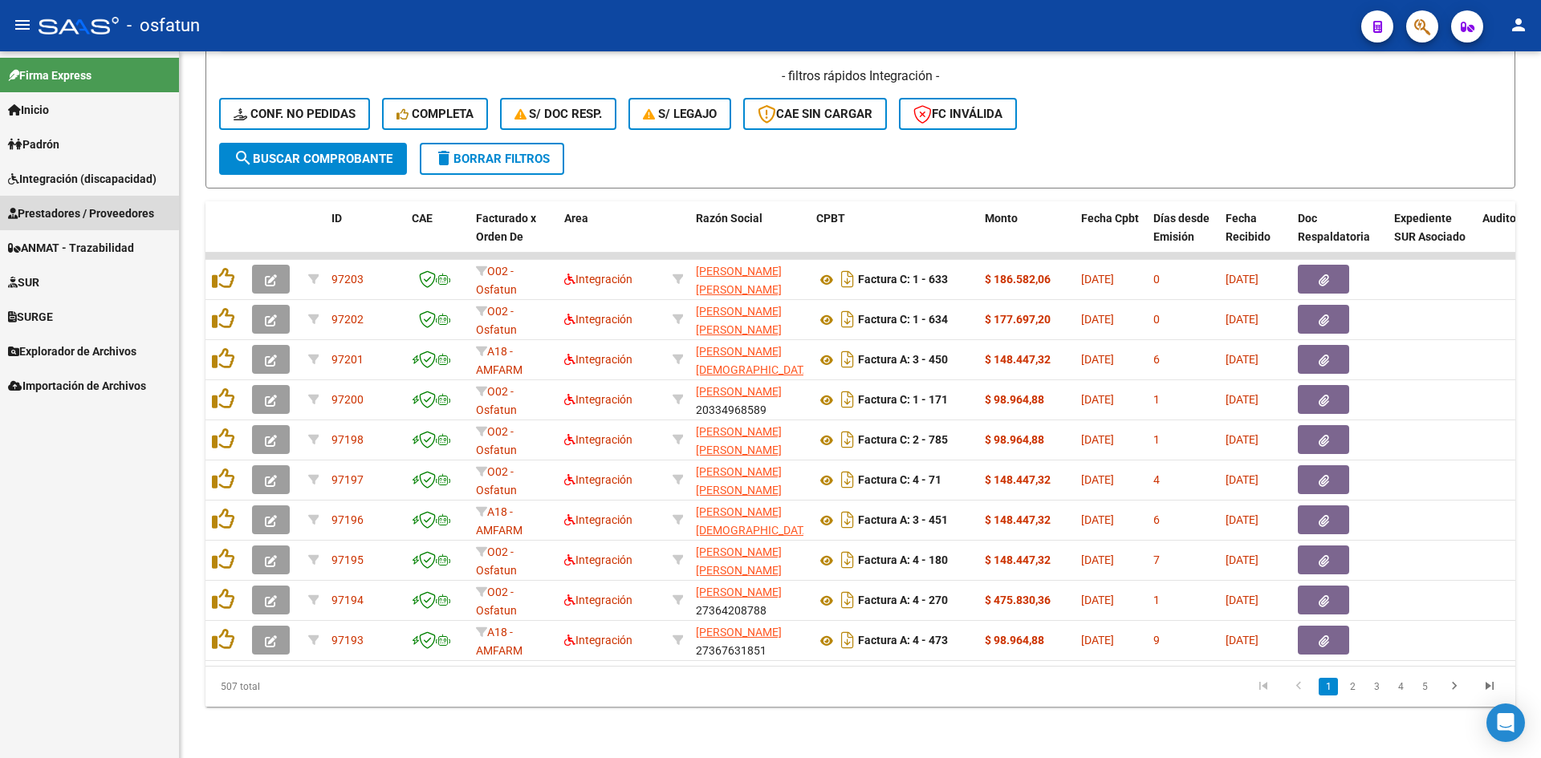
click at [69, 212] on span "Prestadores / Proveedores" at bounding box center [81, 214] width 146 height 18
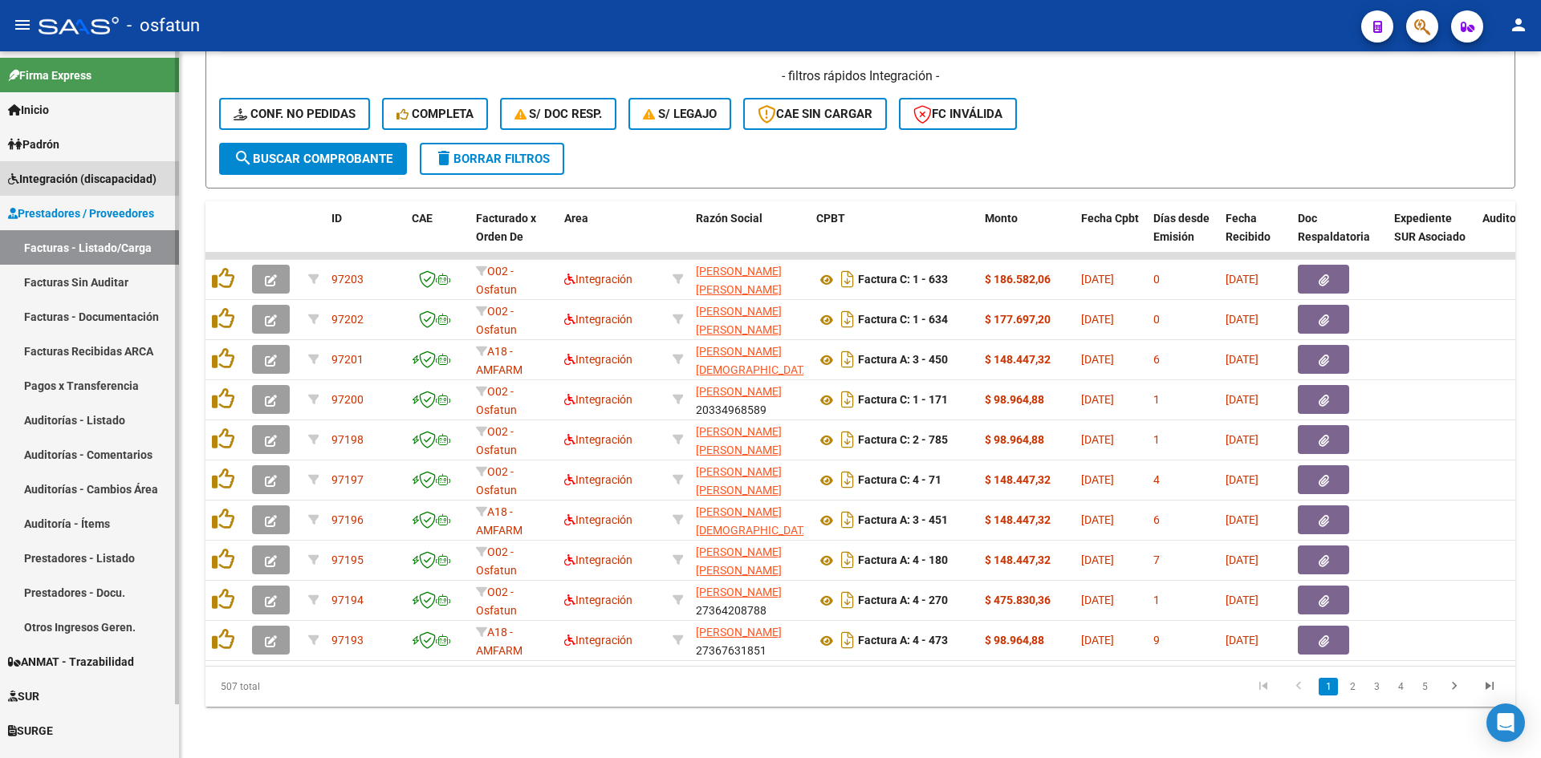
click at [69, 178] on span "Integración (discapacidad)" at bounding box center [82, 179] width 148 height 18
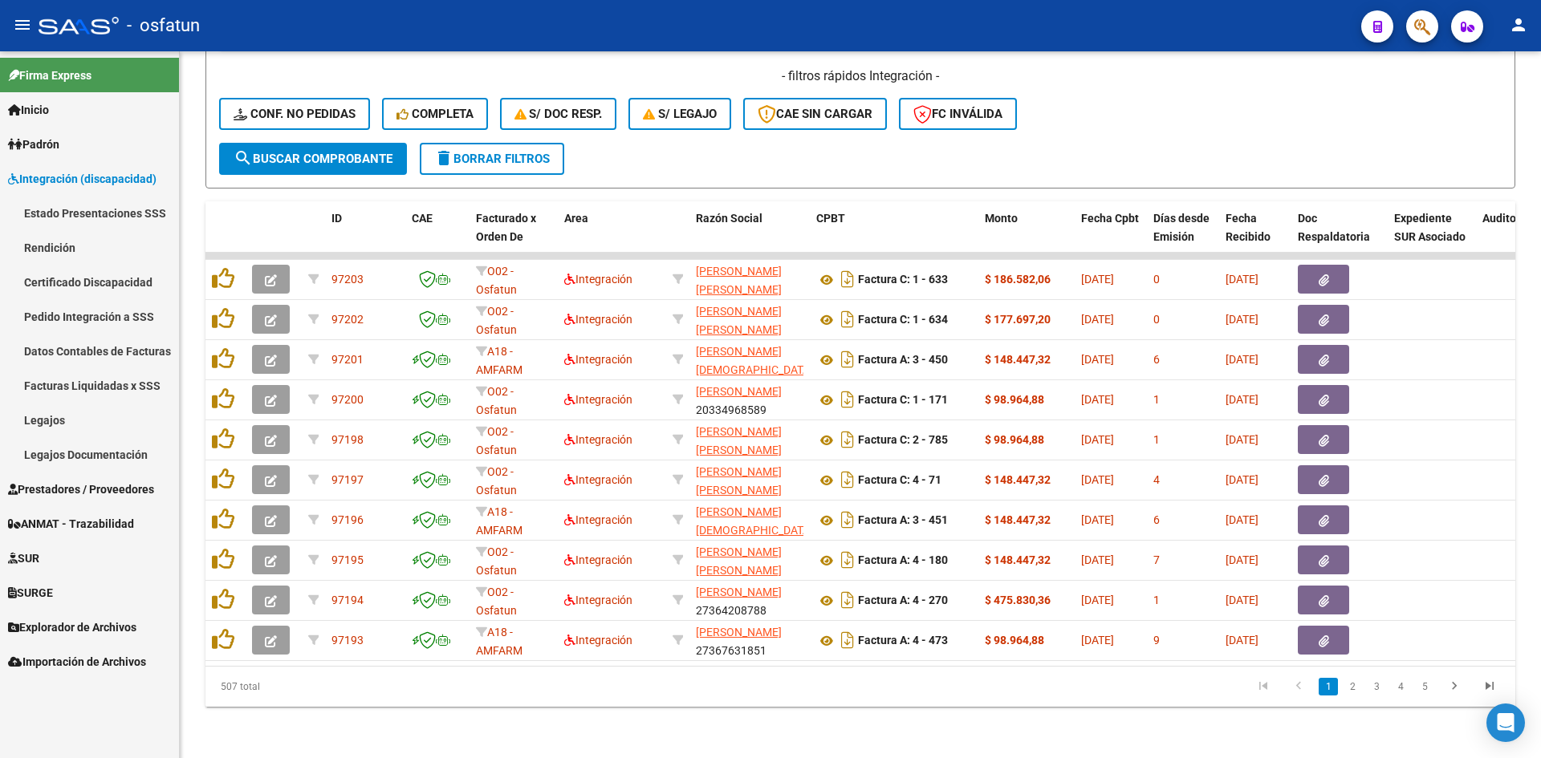
click at [73, 201] on link "Estado Presentaciones SSS" at bounding box center [89, 213] width 179 height 35
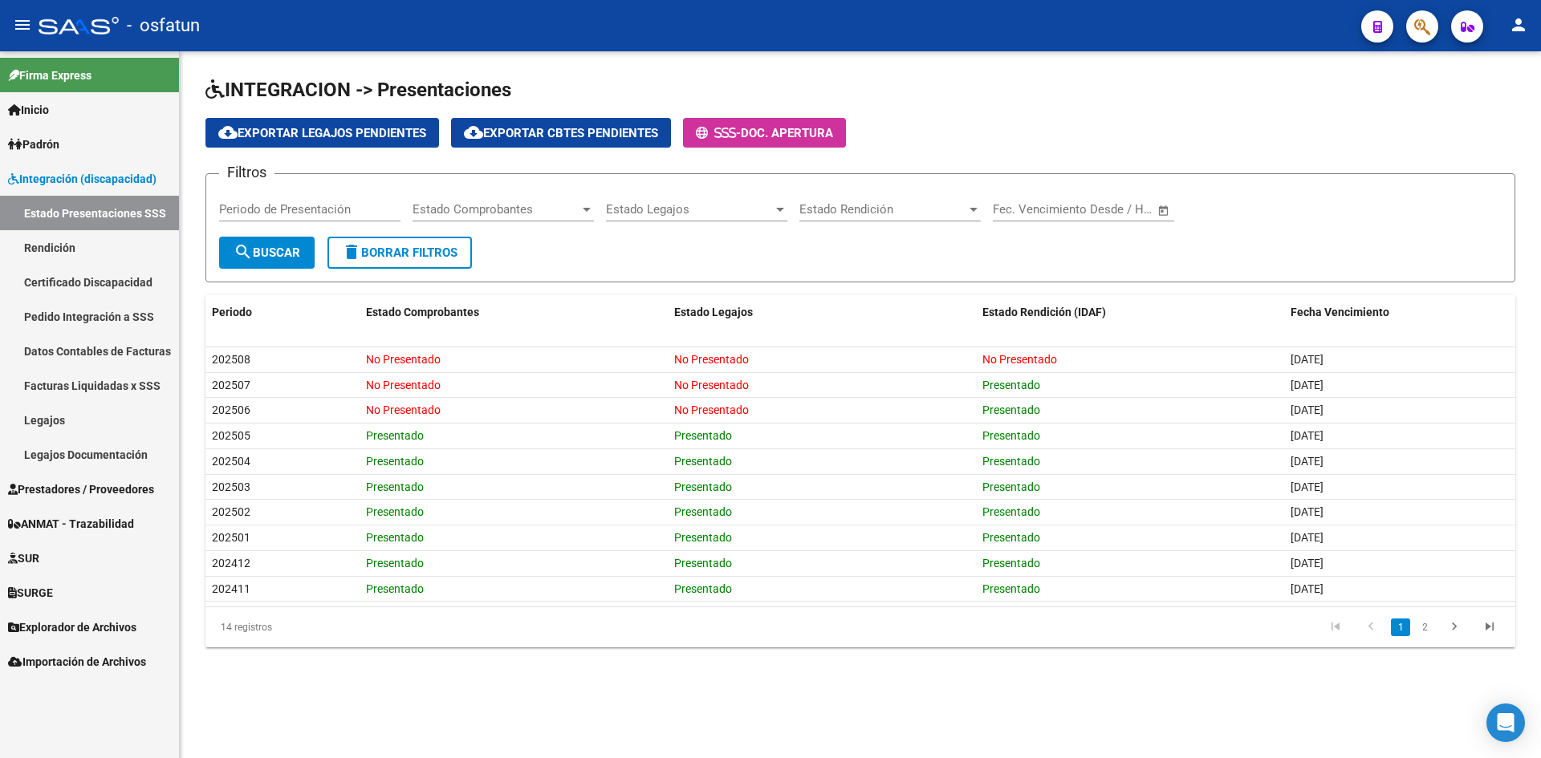
click at [61, 180] on span "Integración (discapacidad)" at bounding box center [82, 179] width 148 height 18
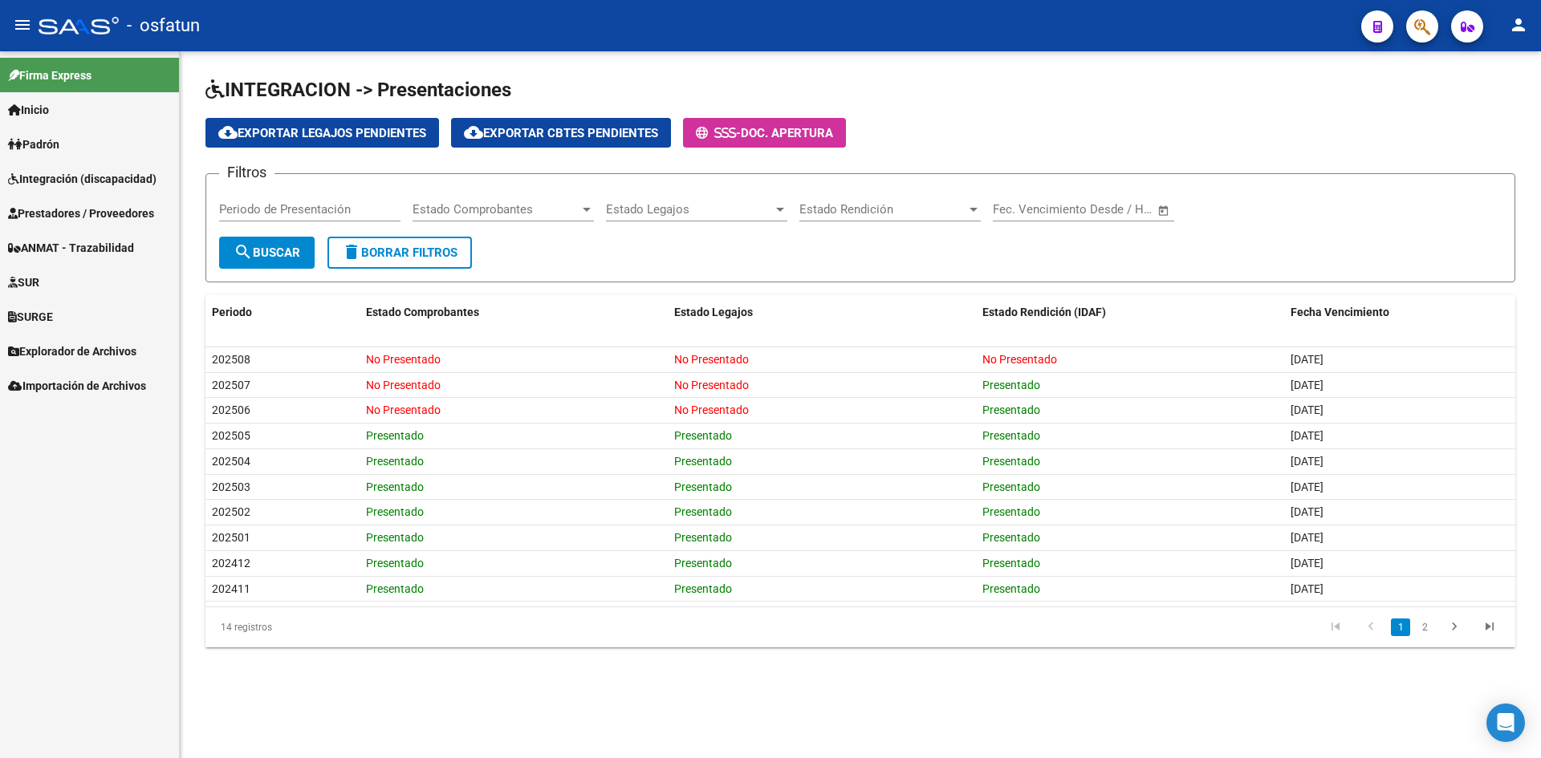
click at [867, 75] on div "INTEGRACION -> Presentaciones cloud_download Exportar Legajos Pendientes cloud_…" at bounding box center [860, 375] width 1361 height 648
